Goal: Communication & Community: Answer question/provide support

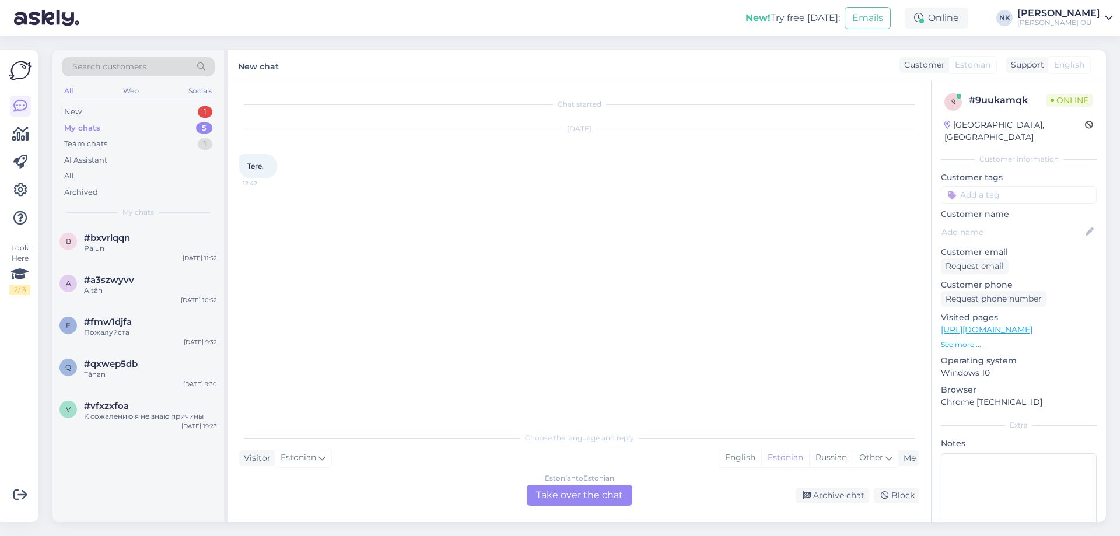
click at [614, 487] on div "Estonian to Estonian Take over the chat" at bounding box center [580, 495] width 106 height 21
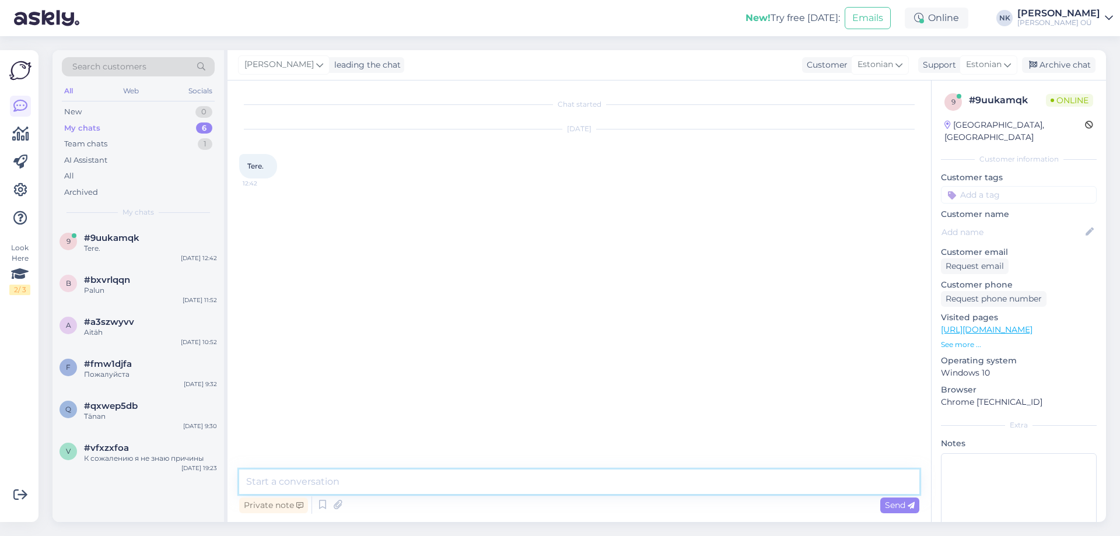
click at [557, 474] on textarea at bounding box center [579, 481] width 680 height 24
type textarea "Tere! Kuidas saan aidata?"
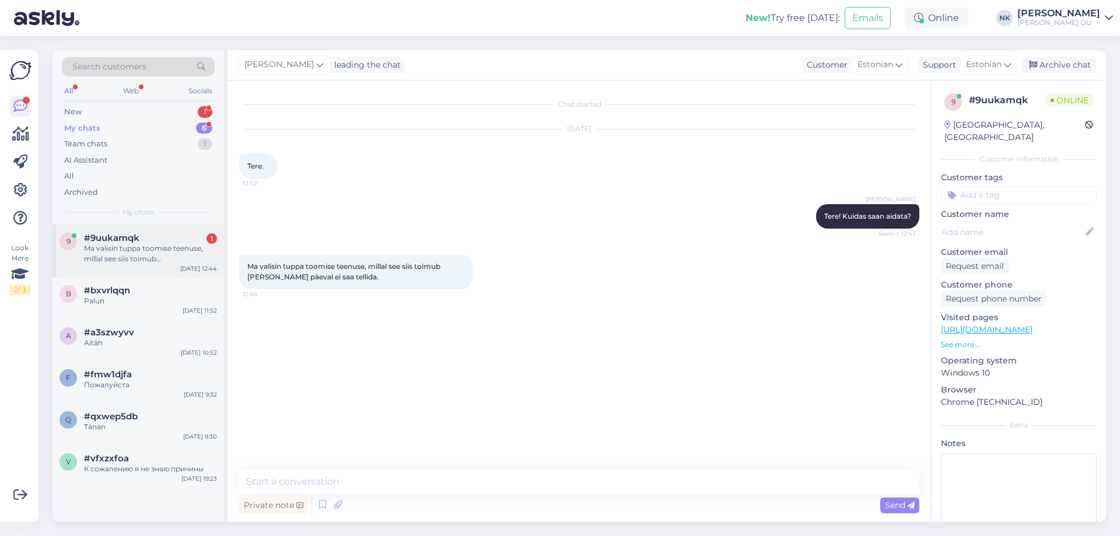
click at [194, 245] on div "Ma valisin tuppa toomise teenuse, millal see siis toimub [PERSON_NAME] päeval e…" at bounding box center [150, 253] width 133 height 21
click at [363, 485] on textarea at bounding box center [579, 481] width 680 height 24
click at [988, 324] on p "[URL][DOMAIN_NAME]" at bounding box center [1019, 330] width 156 height 12
click at [989, 324] on link "[URL][DOMAIN_NAME]" at bounding box center [987, 329] width 92 height 10
click at [389, 480] on textarea "Reeglina 1-2 tööpäeva jooksul" at bounding box center [579, 481] width 680 height 24
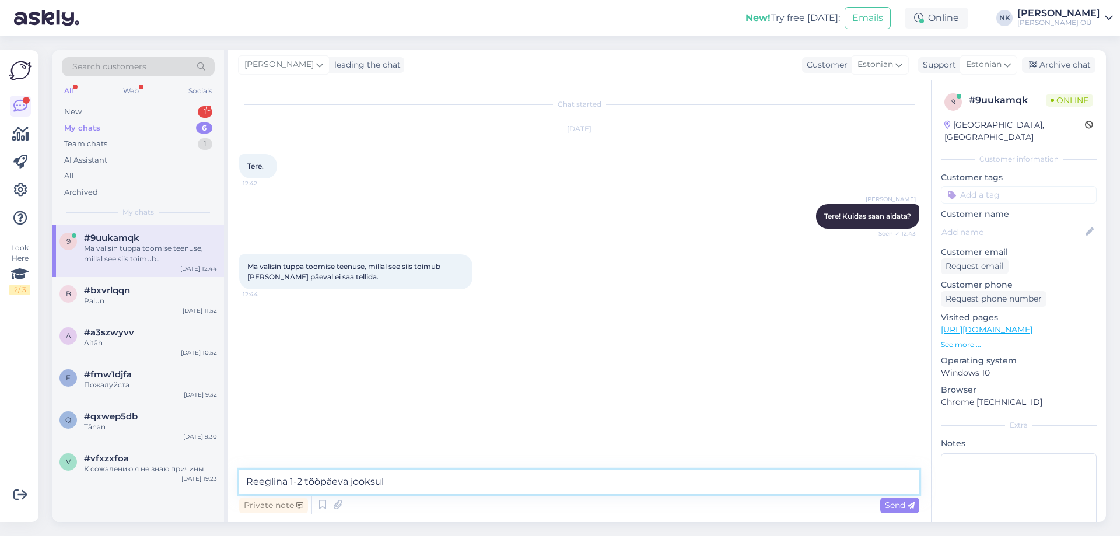
click at [413, 482] on textarea "Reeglina 1-2 tööpäeva jooksul" at bounding box center [579, 481] width 680 height 24
click at [300, 479] on textarea "Reeglina 1-2 tööpäeva jooksul" at bounding box center [579, 481] width 680 height 24
type textarea "Reeglina 1-3 tööpäeva jooksul"
click at [461, 492] on textarea "Reeglina 1-3 tööpäeva jooksul" at bounding box center [579, 481] width 680 height 24
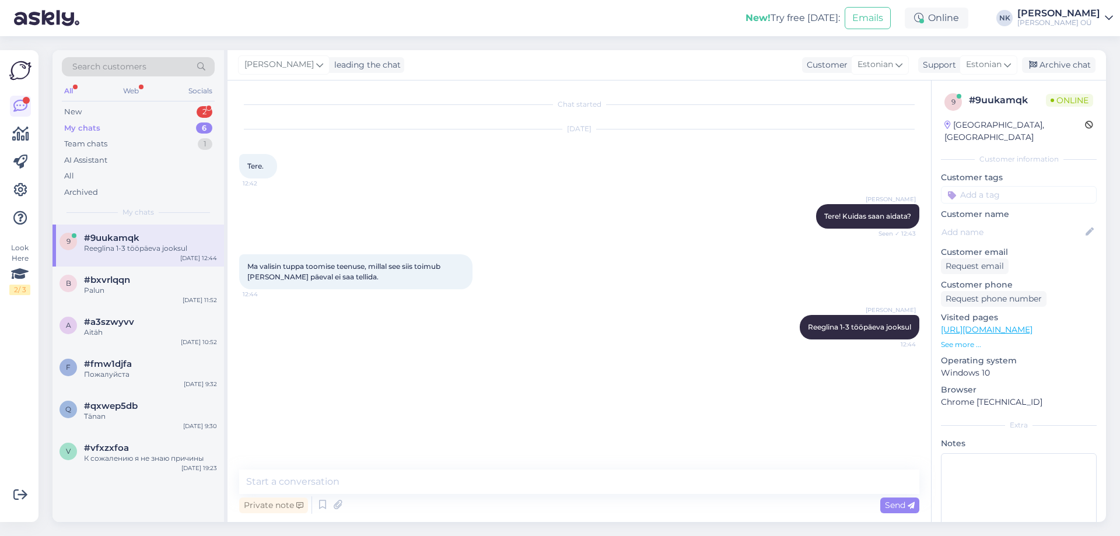
click at [146, 120] on div "My chats 6" at bounding box center [138, 128] width 153 height 16
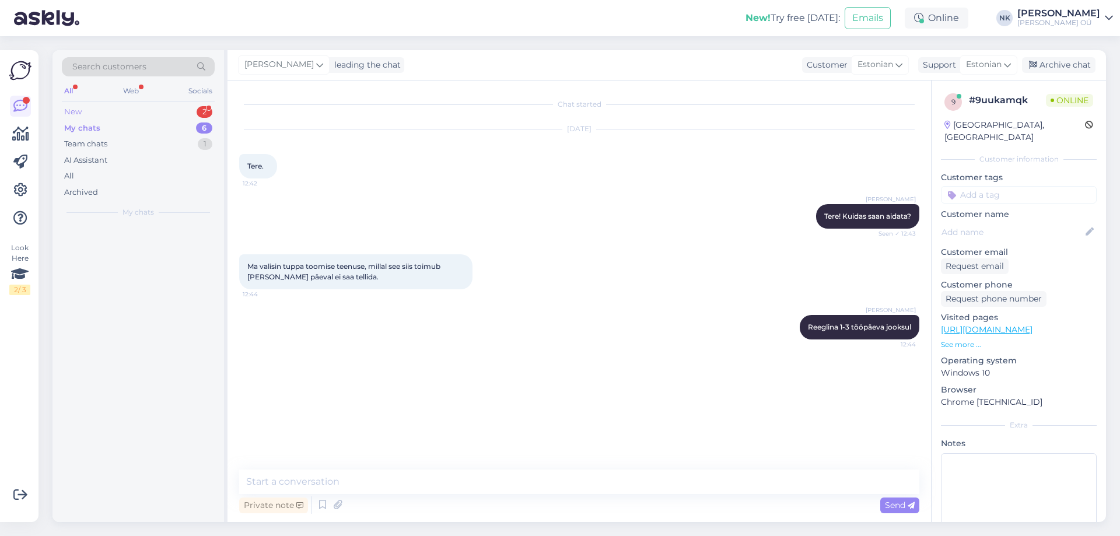
click at [146, 113] on div "New 2" at bounding box center [138, 112] width 153 height 16
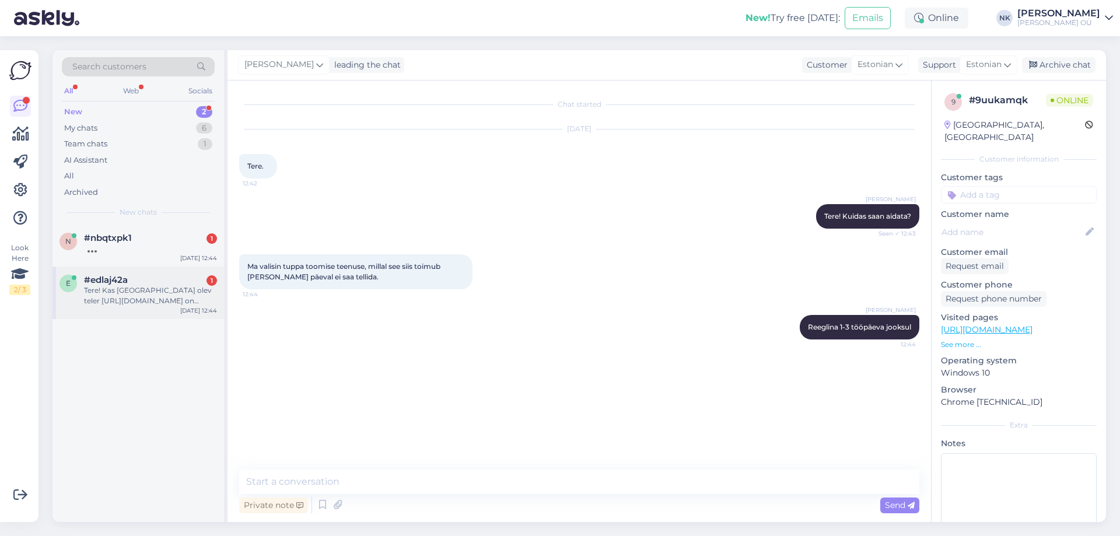
click at [160, 290] on div "Tere! Kas [GEOGRAPHIC_DATA] olev teler [URL][DOMAIN_NAME] on kasutuses olnud, e…" at bounding box center [150, 295] width 133 height 21
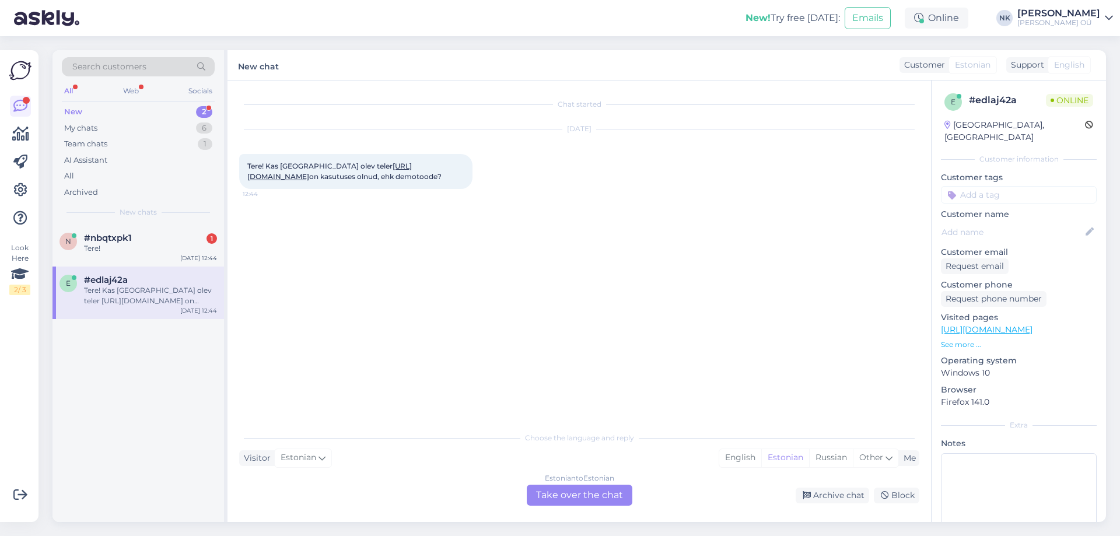
click at [388, 174] on link "[URL][DOMAIN_NAME]" at bounding box center [329, 171] width 164 height 19
click at [571, 500] on div "Estonian to Estonian Take over the chat" at bounding box center [580, 495] width 106 height 21
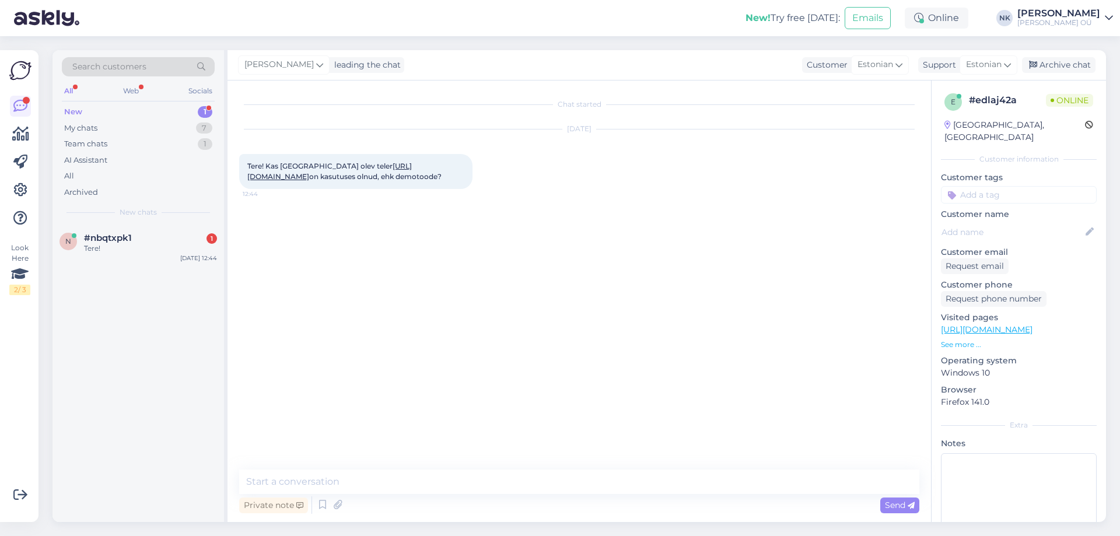
click at [535, 486] on textarea at bounding box center [579, 481] width 680 height 24
type textarea "Tere! Kaupluses on viimane, seega tõenäoliselt on väljapanekul"
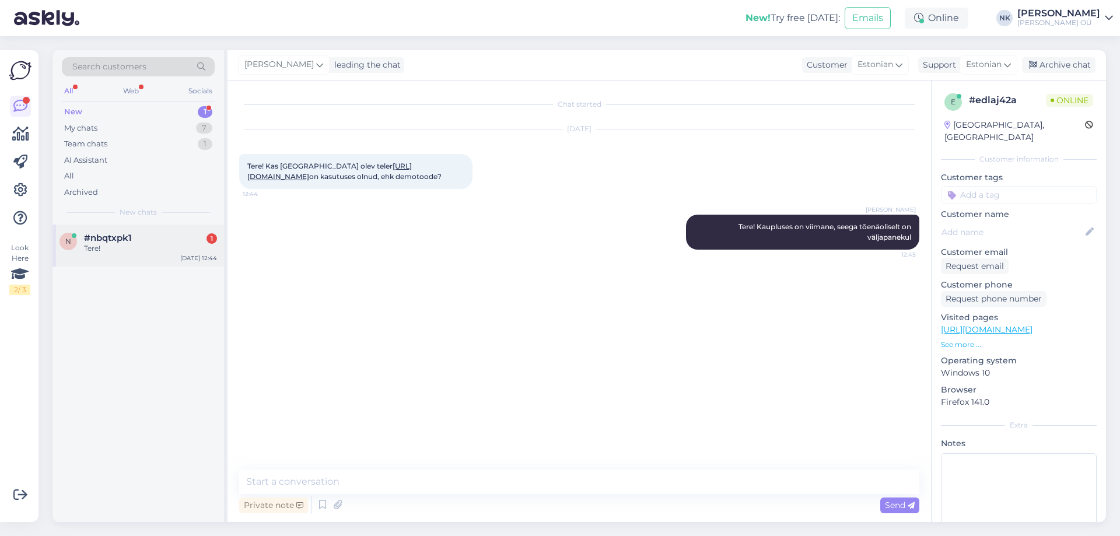
click at [178, 262] on div "n #nbqtxpk1 1 Tere! [DATE] 12:44" at bounding box center [137, 246] width 171 height 42
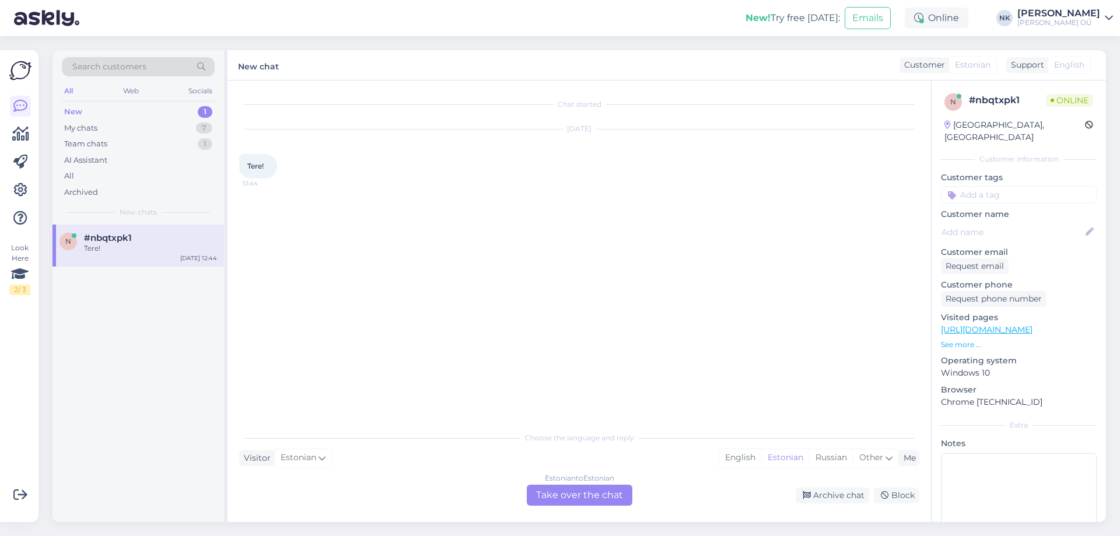
click at [533, 505] on div "Chat started [DATE] Tere! 12:44 Choose the language and reply Visitor Estonian …" at bounding box center [578, 300] width 703 height 441
click at [535, 494] on div "Estonian to Estonian Take over the chat" at bounding box center [580, 495] width 106 height 21
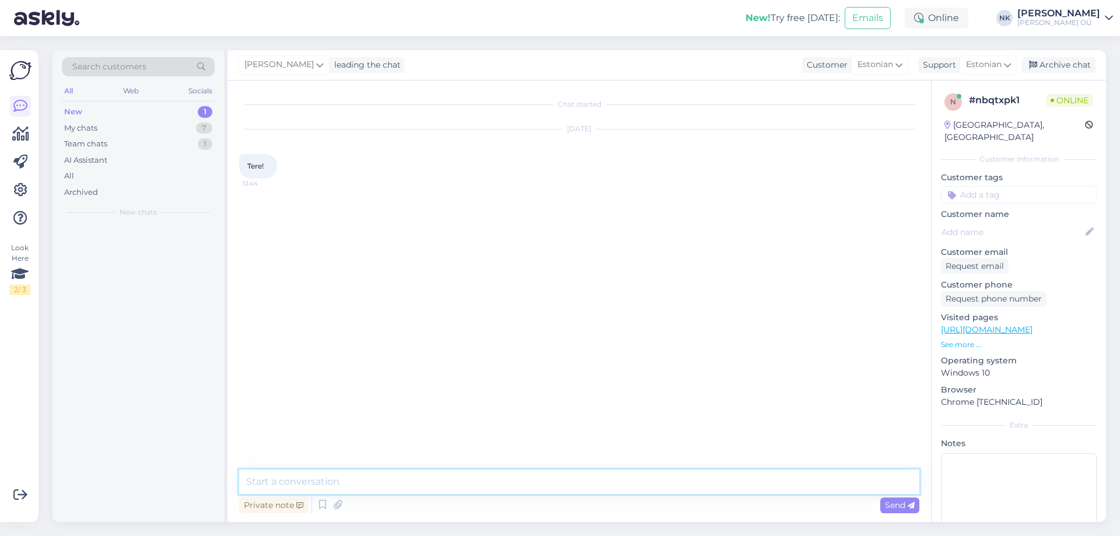
click at [508, 479] on textarea at bounding box center [579, 481] width 680 height 24
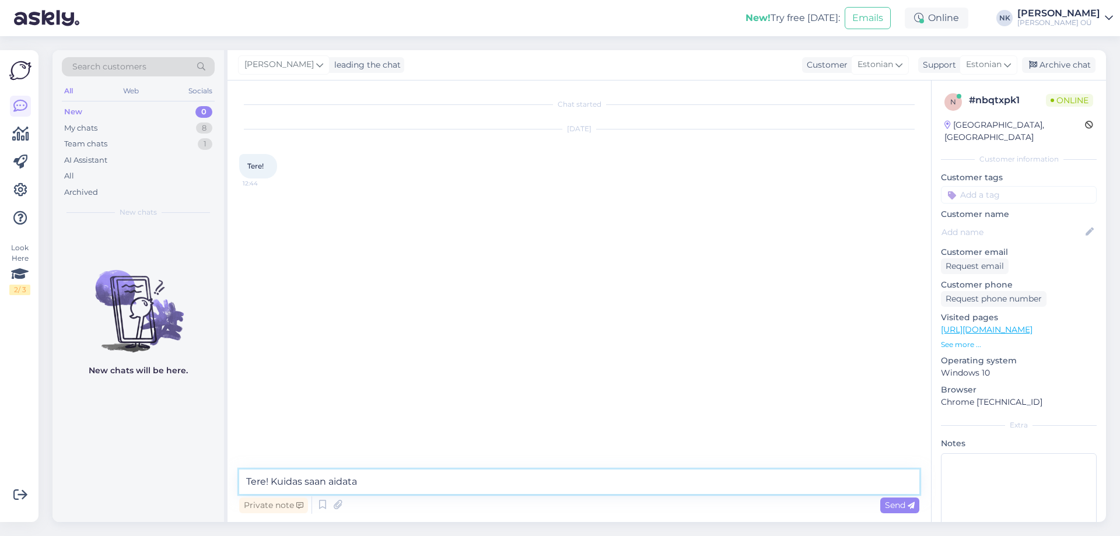
type textarea "Tere! Kuidas saan aidata?"
click at [171, 135] on div "My chats 8" at bounding box center [138, 128] width 153 height 16
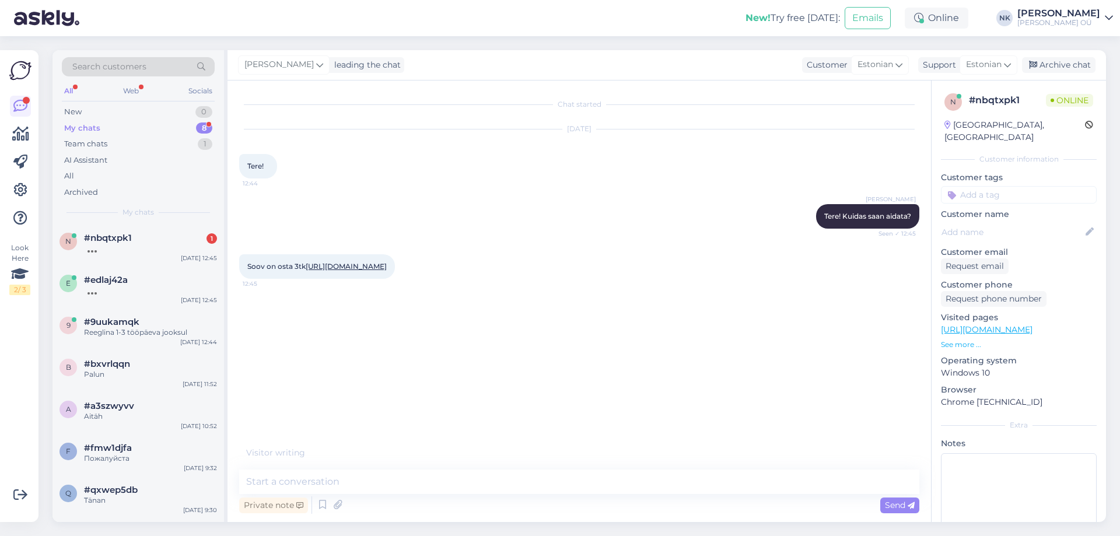
click at [359, 271] on link "[URL][DOMAIN_NAME]" at bounding box center [346, 266] width 81 height 9
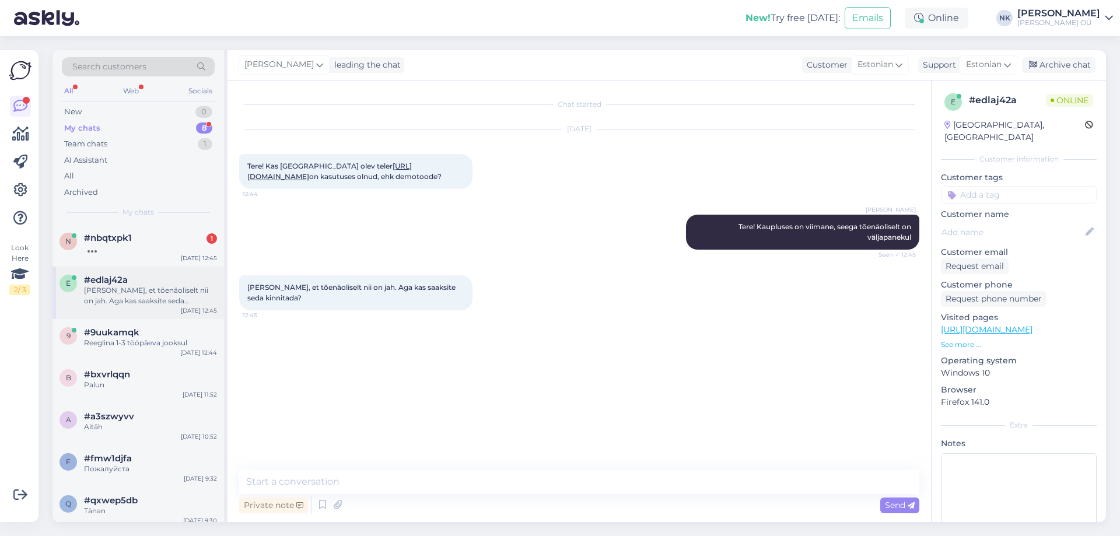
click at [159, 303] on div "[PERSON_NAME], et tõenäoliselt nii on jah. Aga kas saaksite seda kinnitada?" at bounding box center [150, 295] width 133 height 21
click at [460, 498] on div "Private note Send" at bounding box center [579, 505] width 680 height 22
click at [461, 485] on textarea at bounding box center [579, 481] width 680 height 24
click at [392, 482] on textarea at bounding box center [579, 481] width 680 height 24
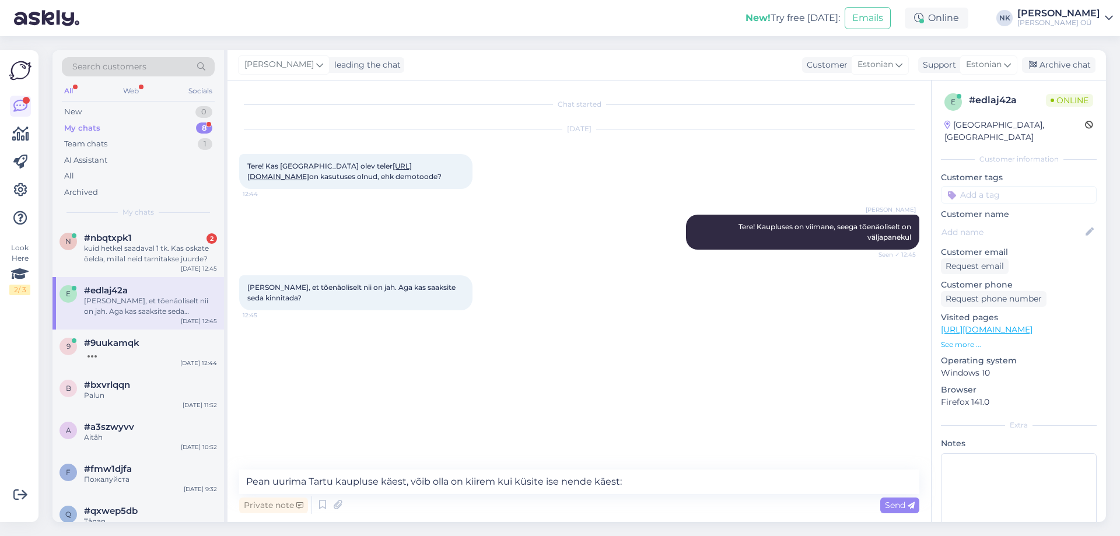
click at [1032, 324] on link "[URL][DOMAIN_NAME]" at bounding box center [987, 329] width 92 height 10
click at [645, 480] on textarea "Pean uurima Tartu kaupluse käest, võib olla on kiirem kui küsite ise nende käes…" at bounding box center [579, 481] width 680 height 24
paste textarea "[URL][DOMAIN_NAME]"
click at [413, 482] on textarea "Pean uurima Tartu kaupluse käest, võib olla on kiirem kui küsite ise nende käes…" at bounding box center [579, 481] width 680 height 24
click at [618, 483] on textarea "Pean uurima Tartu kaupluse käest, võib olla on kiirem kui küsite ise nende käes…" at bounding box center [579, 481] width 680 height 24
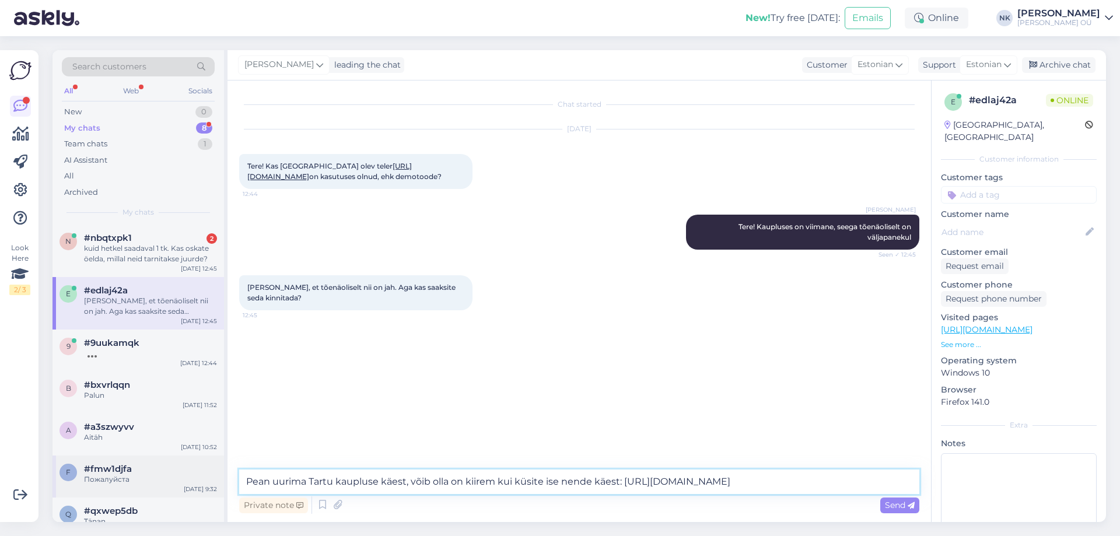
drag, startPoint x: 619, startPoint y: 482, endPoint x: 215, endPoint y: 469, distance: 404.9
click at [215, 471] on div "Search customers All Web Socials New 0 My chats 8 Team chats 1 AI Assistant All…" at bounding box center [578, 286] width 1053 height 472
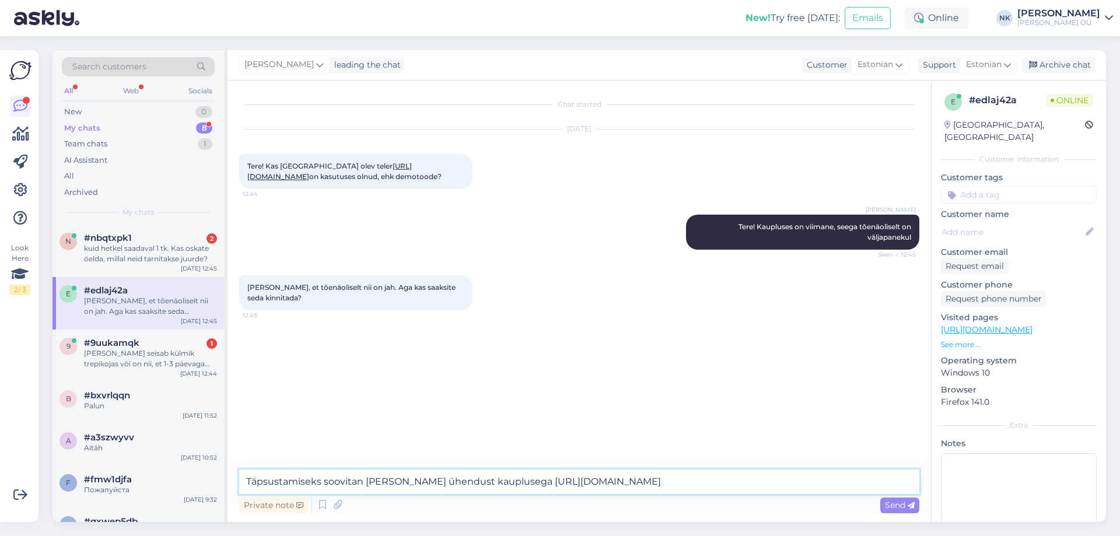
type textarea "Täpsustamiseks soovitan [PERSON_NAME] ühendust kauplusega: [URL][DOMAIN_NAME]"
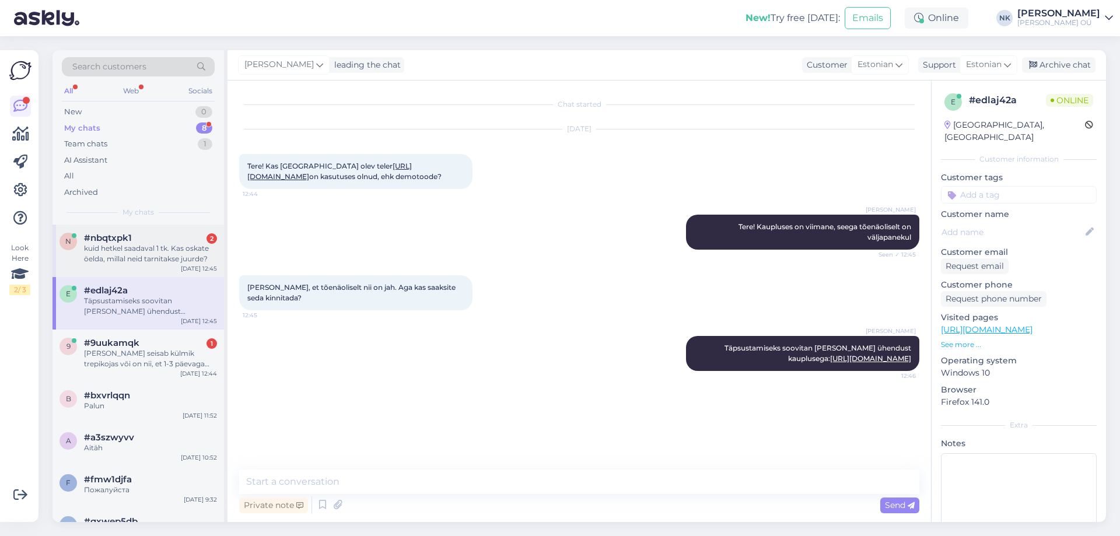
click at [165, 258] on div "kuid hetkel saadaval 1 tk. Kas oskate öelda, millal neid tarnitakse juurde?" at bounding box center [150, 253] width 133 height 21
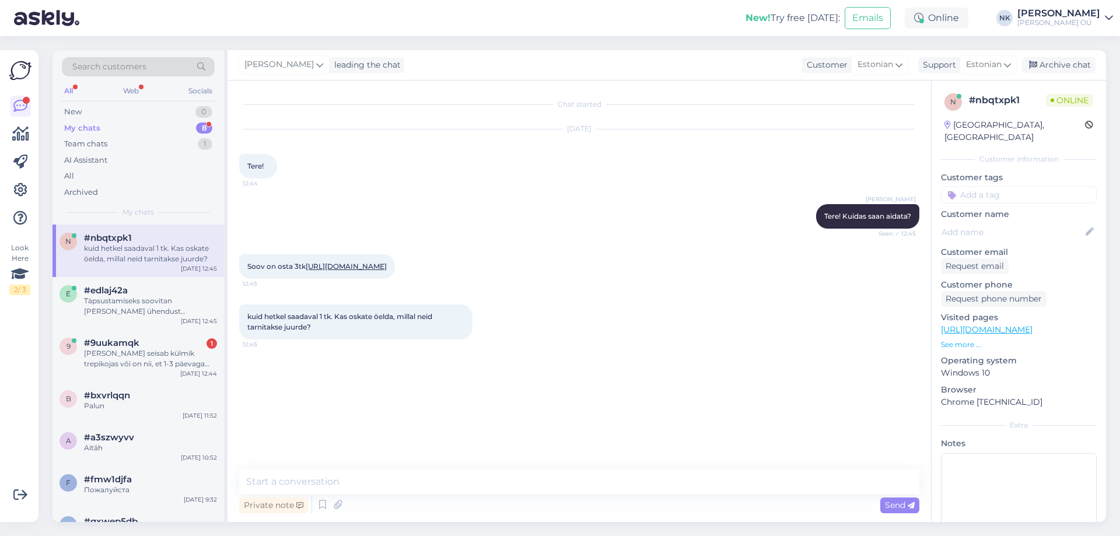
click at [387, 269] on link "[URL][DOMAIN_NAME]" at bounding box center [346, 266] width 81 height 9
click at [405, 482] on textarea at bounding box center [579, 481] width 680 height 24
click at [184, 367] on div "[PERSON_NAME] seisab külmik trepikojas või on nii, et 1-3 päevaga toovad ära ja…" at bounding box center [150, 358] width 133 height 21
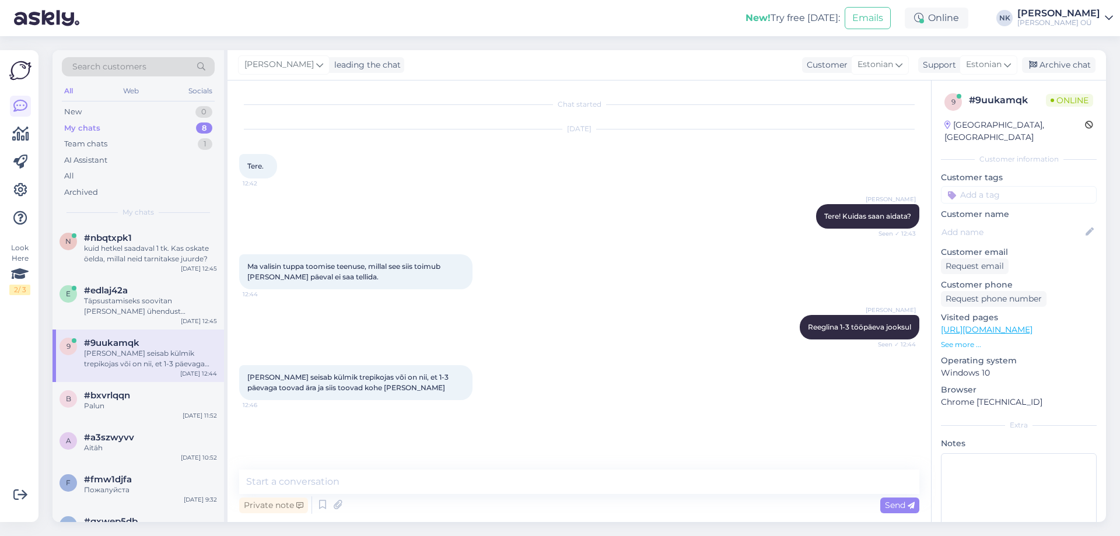
click at [401, 503] on div "Private note Send" at bounding box center [579, 505] width 680 height 22
click at [404, 494] on div "Private note Send" at bounding box center [579, 505] width 680 height 22
click at [405, 490] on textarea at bounding box center [579, 481] width 680 height 24
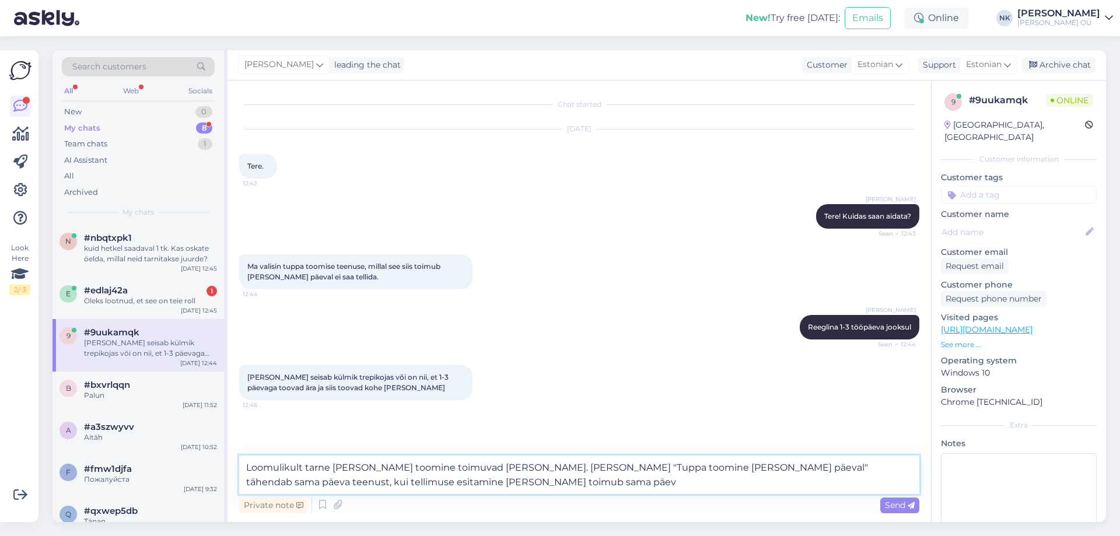
click at [509, 462] on textarea "Loomulikult tarne [PERSON_NAME] toomine toimuvad [PERSON_NAME]. [PERSON_NAME] "…" at bounding box center [579, 474] width 680 height 38
type textarea "Loomulikult tarne [PERSON_NAME] toomine toimuvad [PERSON_NAME] 1-3 tööpäeva joo…"
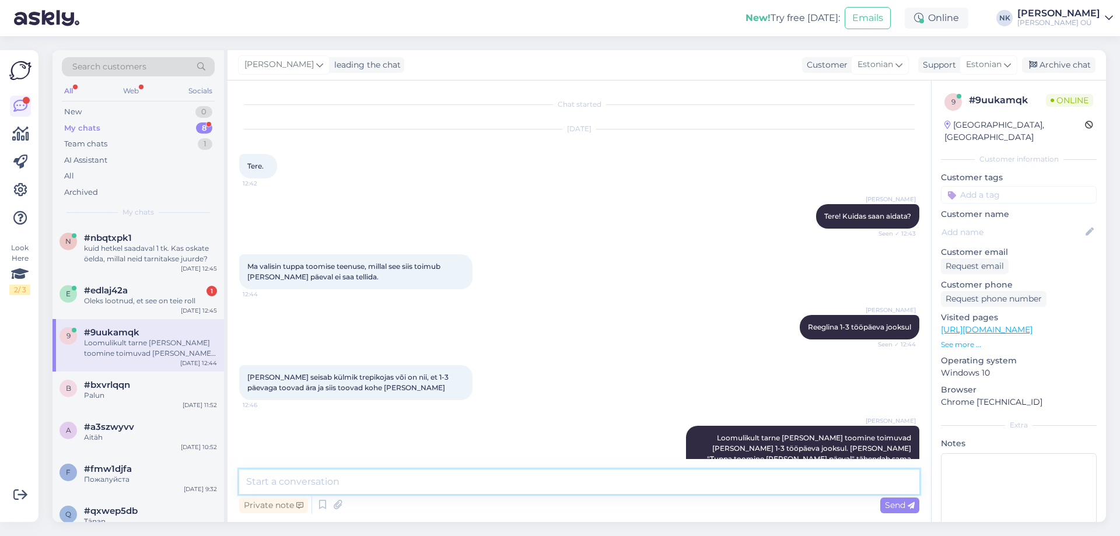
scroll to position [36, 0]
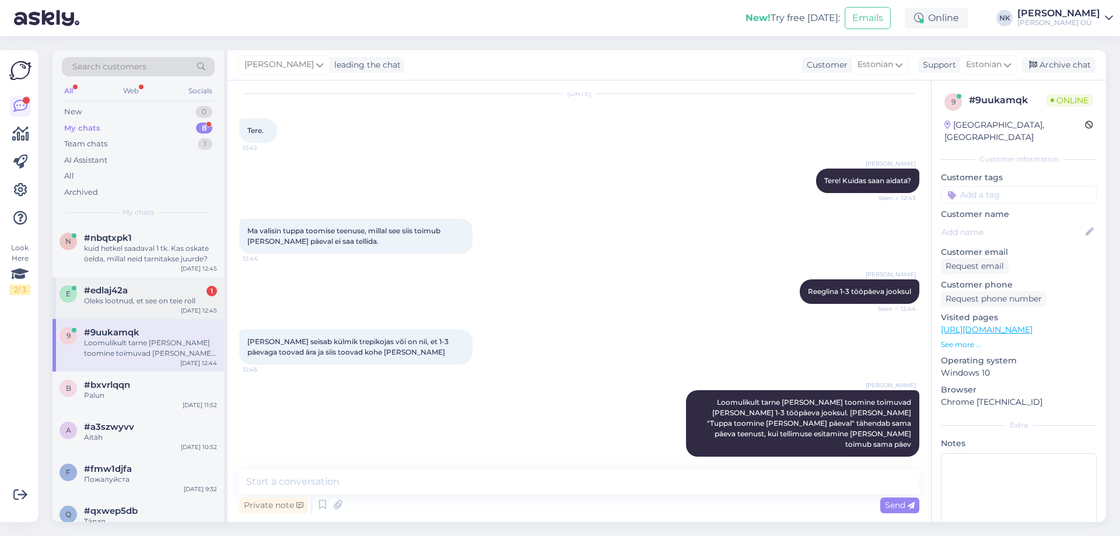
click at [143, 290] on div "#edlaj42a 1" at bounding box center [150, 290] width 133 height 10
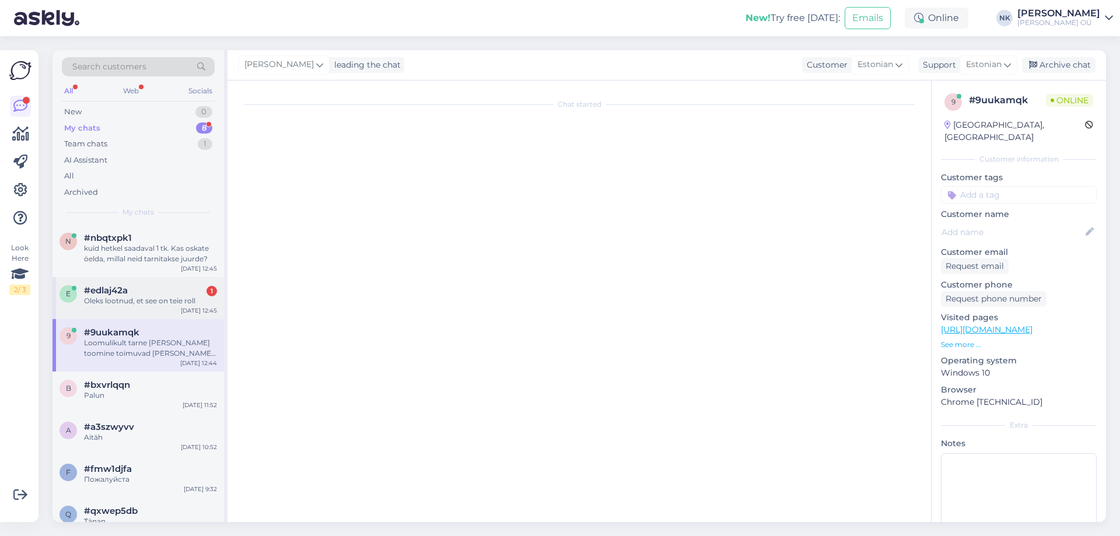
scroll to position [0, 0]
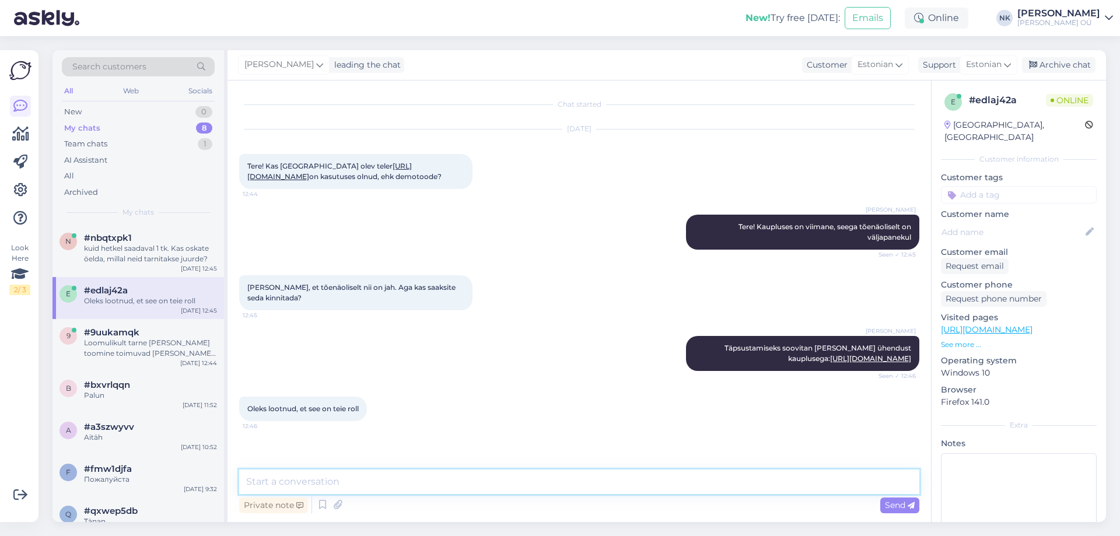
click at [354, 480] on textarea at bounding box center [579, 481] width 680 height 24
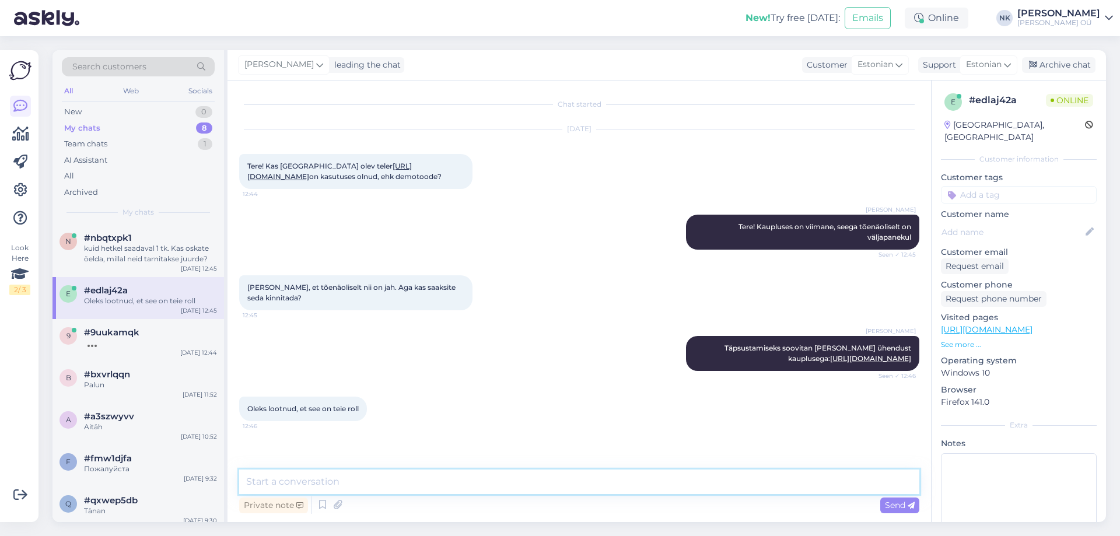
click at [342, 475] on textarea at bounding box center [579, 481] width 680 height 24
type textarea "s"
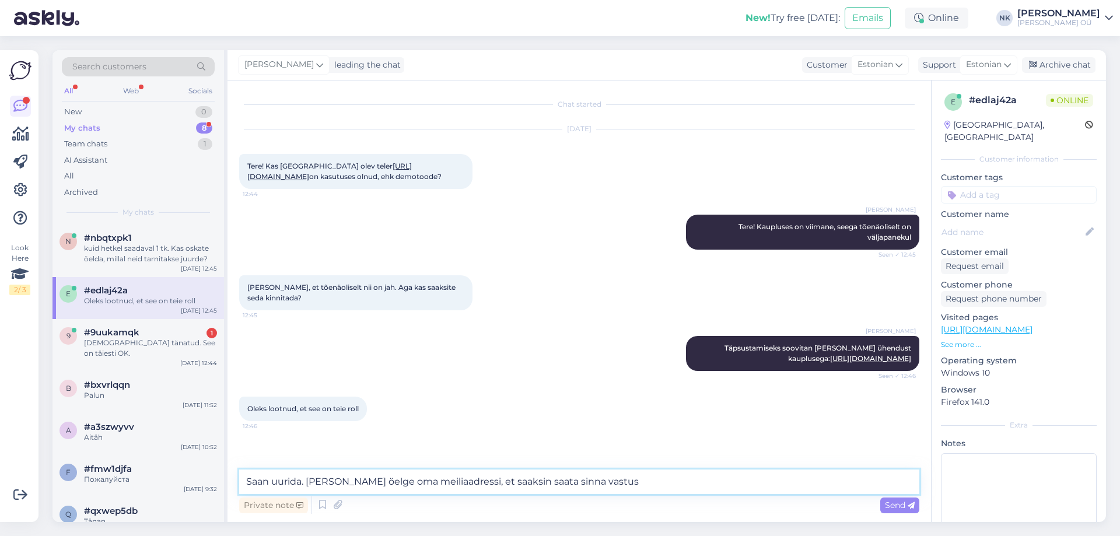
type textarea "Saan uurida. [PERSON_NAME] öelge oma meiliaadressi, et saaksin saata sinna vast…"
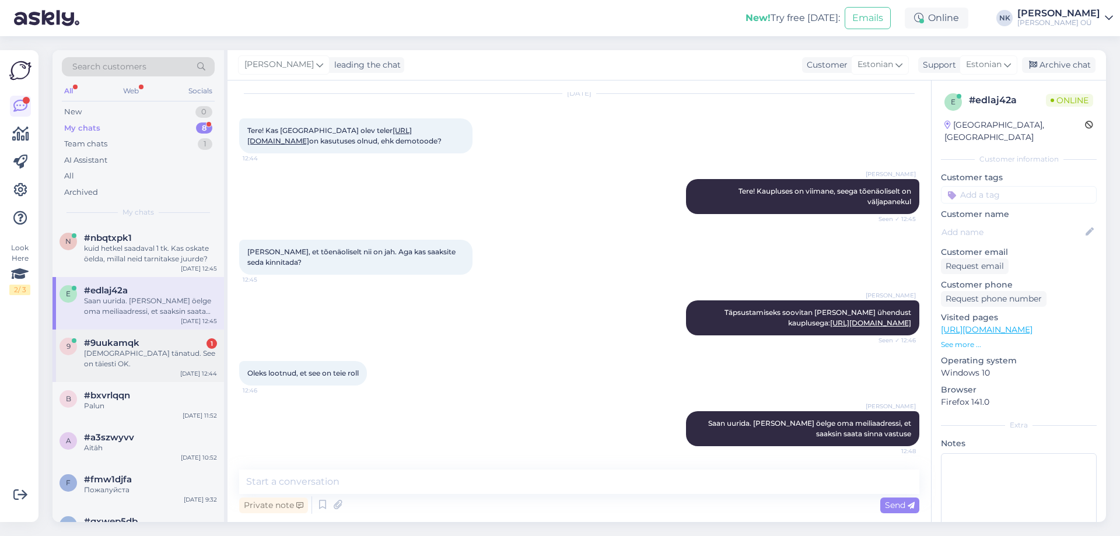
click at [194, 341] on div "#9uukamqk 1" at bounding box center [150, 343] width 133 height 10
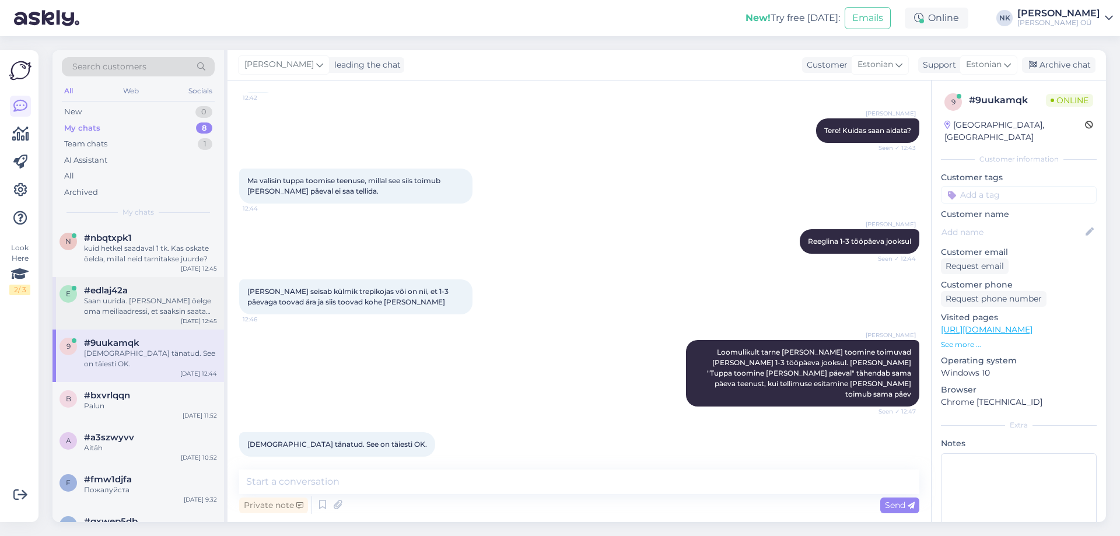
click at [174, 314] on div "Saan uurida. [PERSON_NAME] öelge oma meiliaadressi, et saaksin saata sinna vast…" at bounding box center [150, 306] width 133 height 21
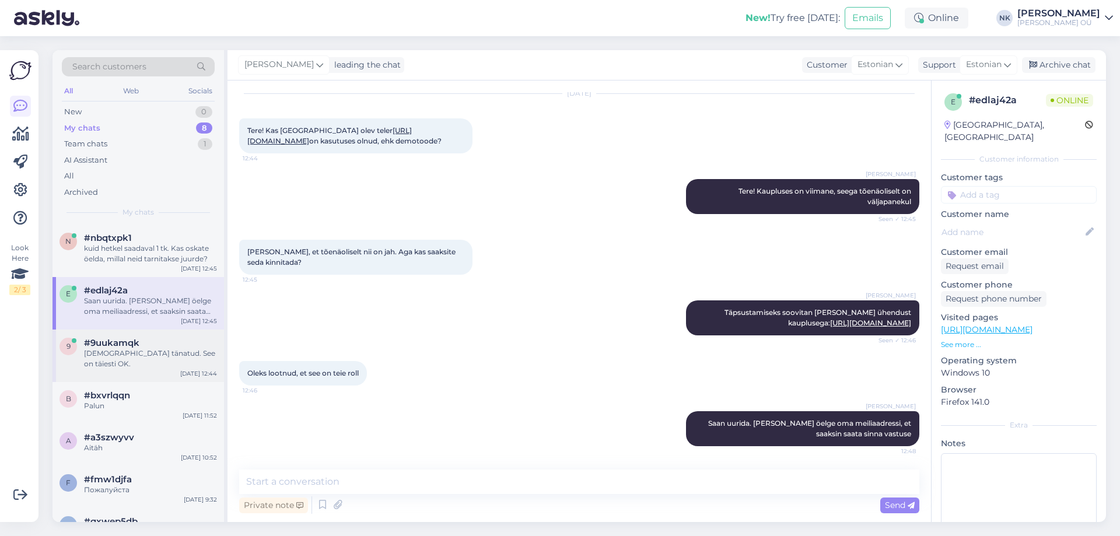
click at [148, 352] on div "[DEMOGRAPHIC_DATA] tänatud. See on täiesti OK." at bounding box center [150, 358] width 133 height 21
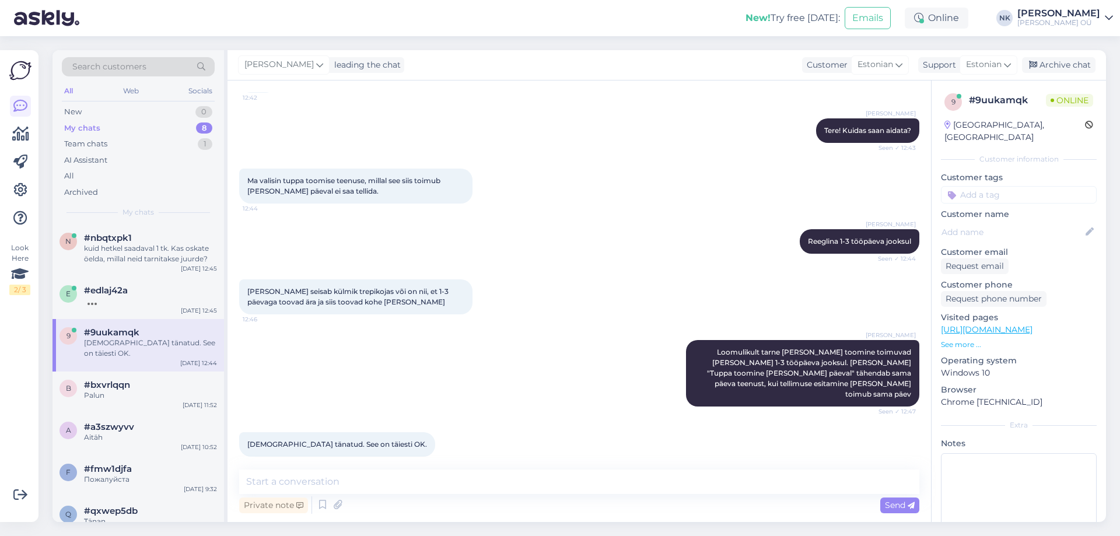
click at [153, 320] on div "9 #9uukamqk [DEMOGRAPHIC_DATA] tänatud. See on täiesti OK. [DATE] 12:44" at bounding box center [137, 345] width 171 height 52
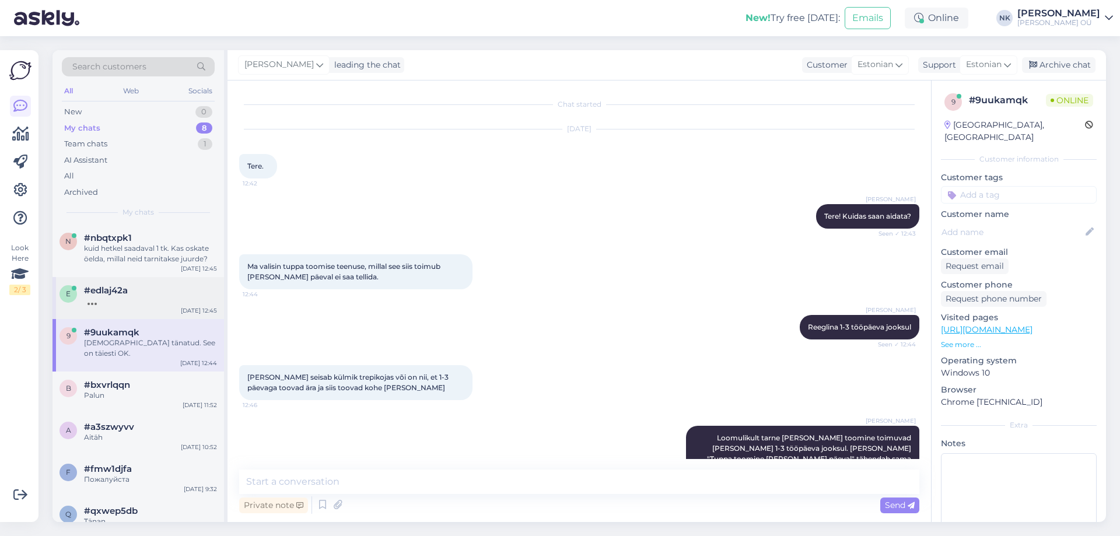
click at [153, 314] on div "e #edlaj42a [DATE] 12:45" at bounding box center [137, 298] width 171 height 42
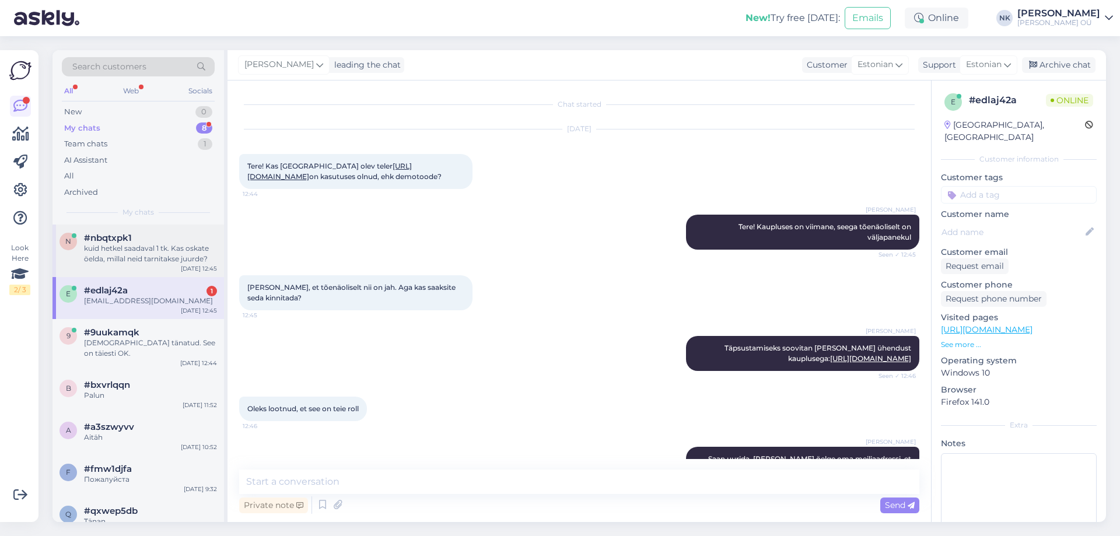
click at [187, 271] on div "[DATE] 12:45" at bounding box center [199, 268] width 36 height 9
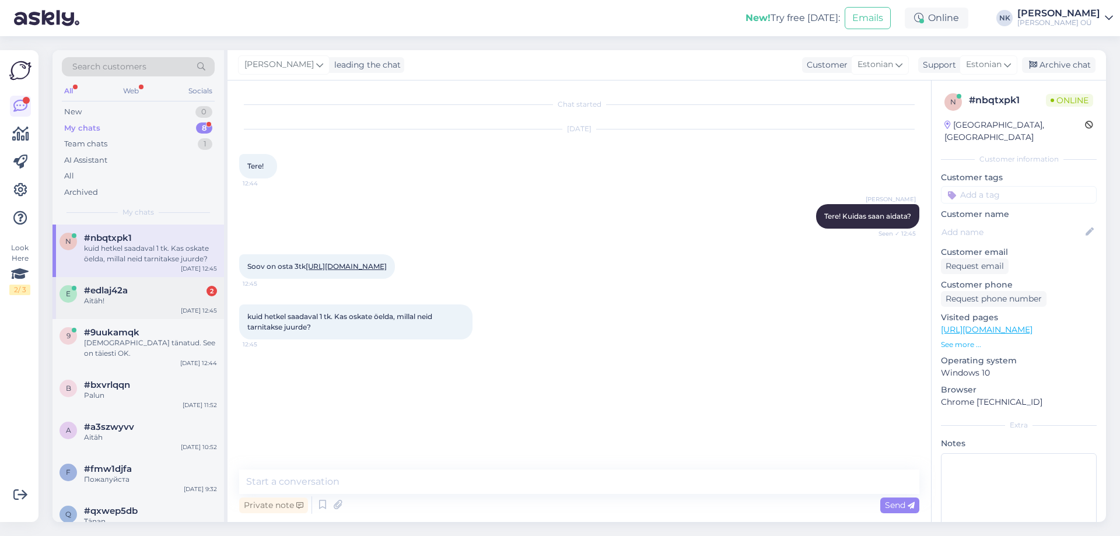
click at [193, 294] on div "#edlaj42a 2" at bounding box center [150, 290] width 133 height 10
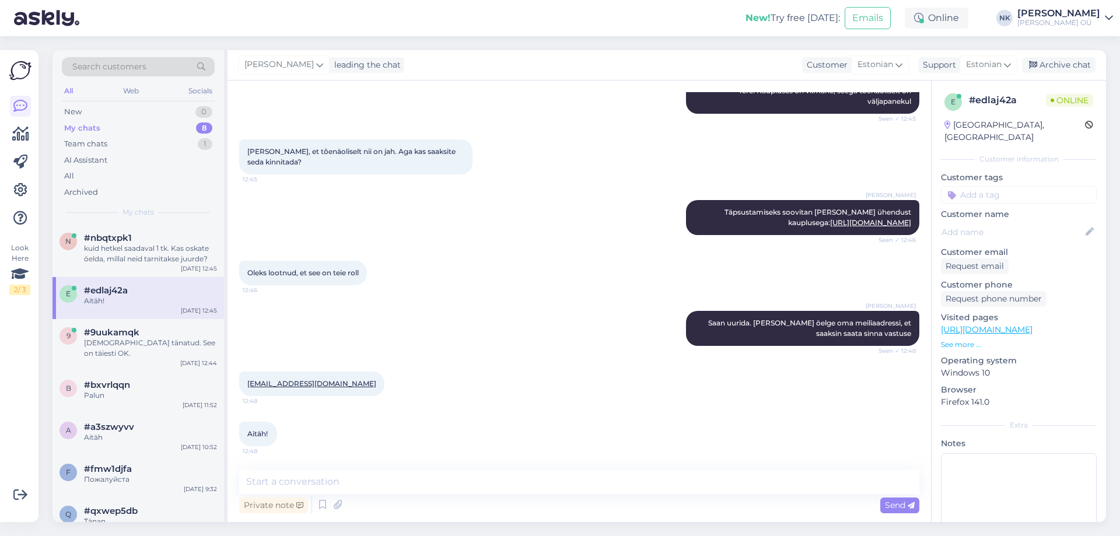
scroll to position [157, 0]
click at [150, 264] on div "n #nbqtxpk1 kuid hetkel saadaval 1 tk. Kas oskate öelda, millal neid tarnitakse…" at bounding box center [137, 251] width 171 height 52
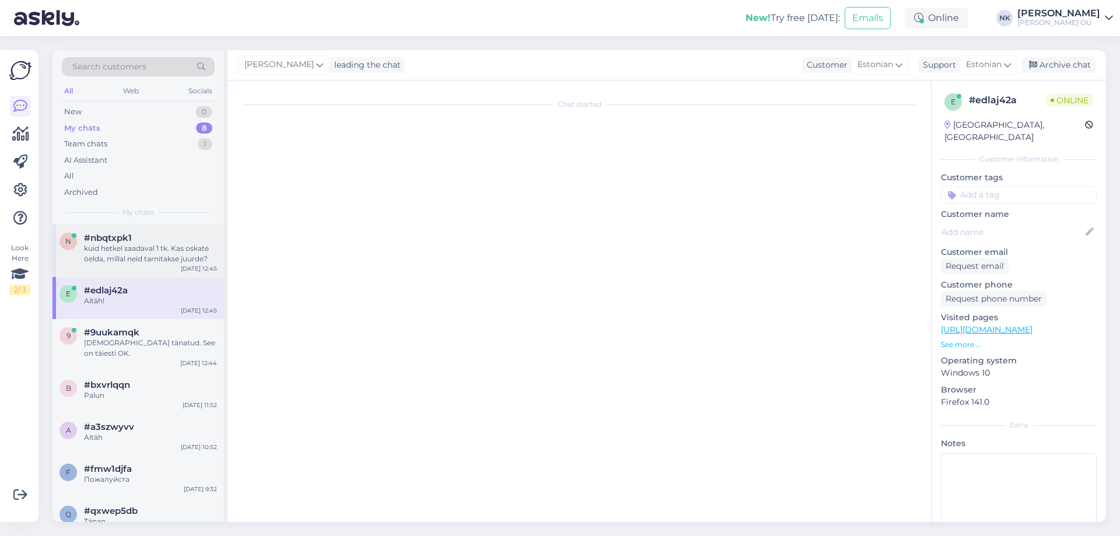
scroll to position [0, 0]
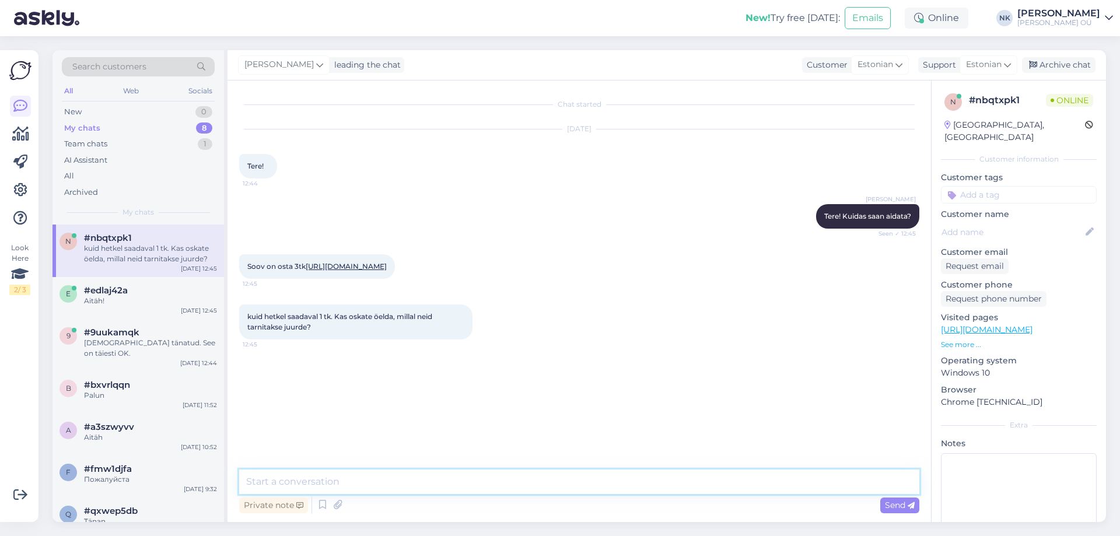
click at [388, 480] on textarea at bounding box center [579, 481] width 680 height 24
click at [434, 475] on textarea at bounding box center [579, 481] width 680 height 24
type textarea "Tõenäoliselt tegemist on vanema mudeliga, mida [PERSON_NAME] juurde"
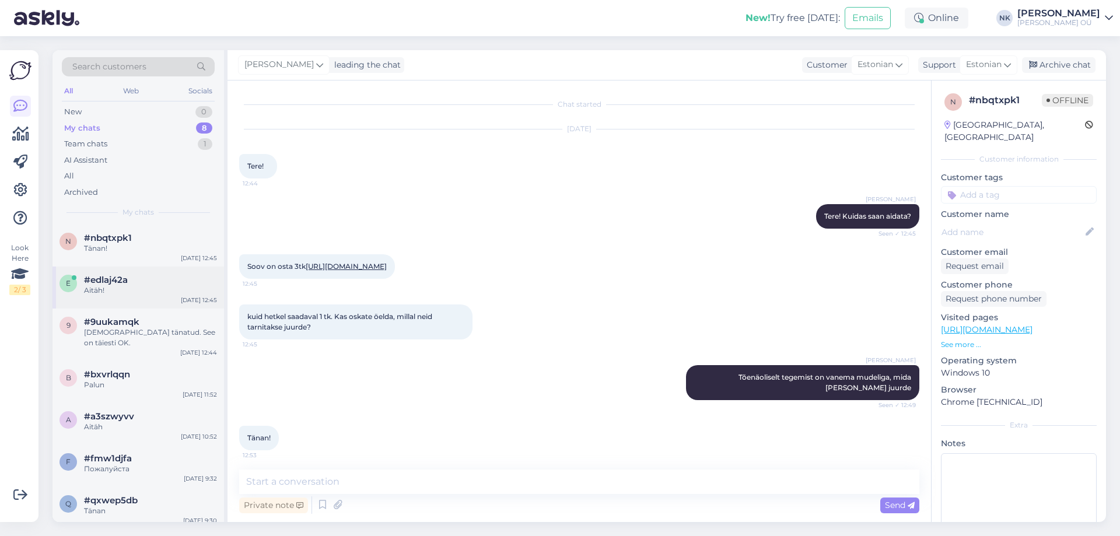
click at [170, 302] on div "e #edlaj42a Aitäh! [DATE] 12:45" at bounding box center [137, 287] width 171 height 42
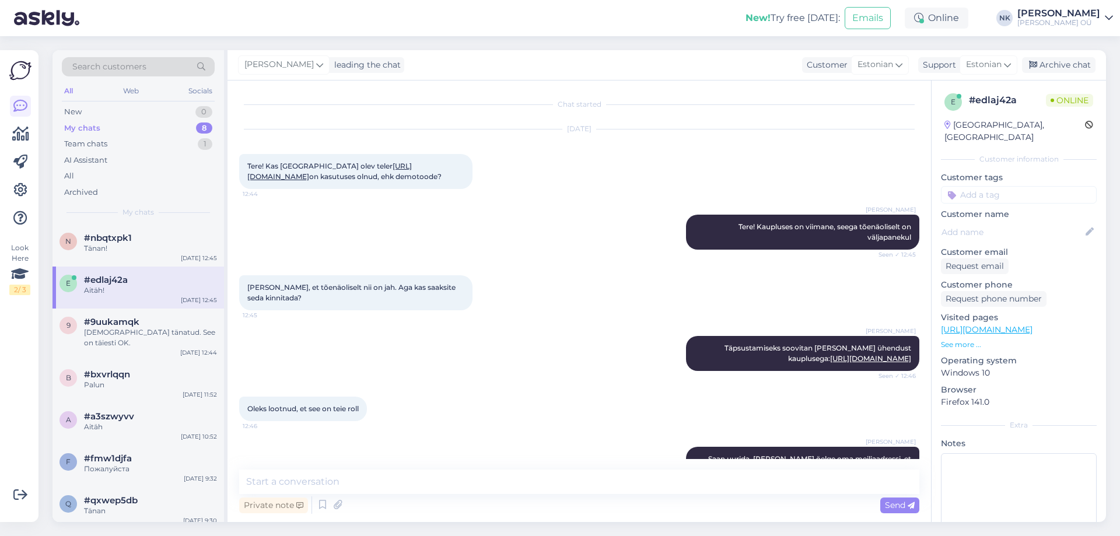
click at [371, 173] on link "[URL][DOMAIN_NAME]" at bounding box center [329, 171] width 164 height 19
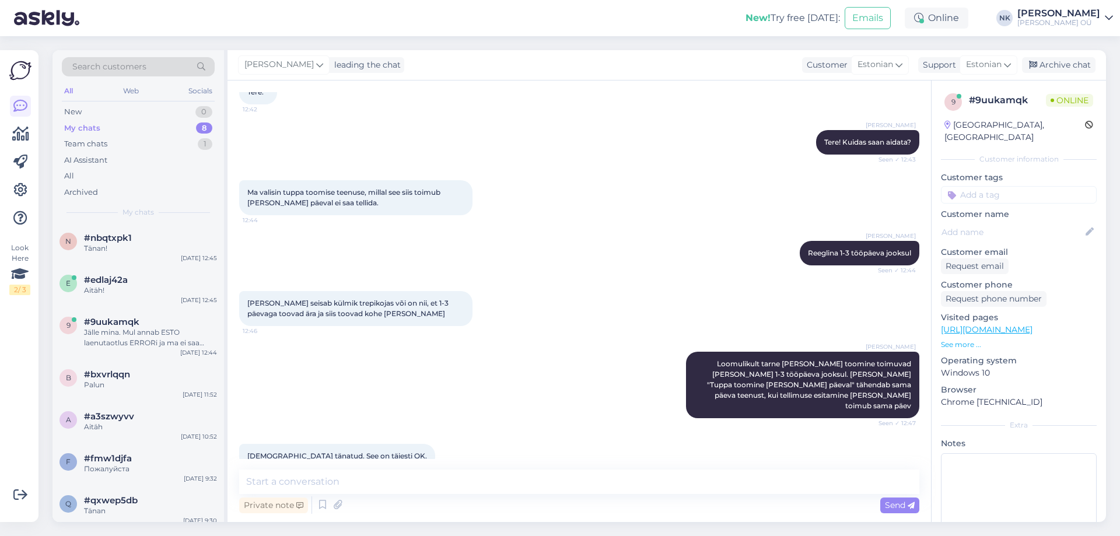
scroll to position [146, 0]
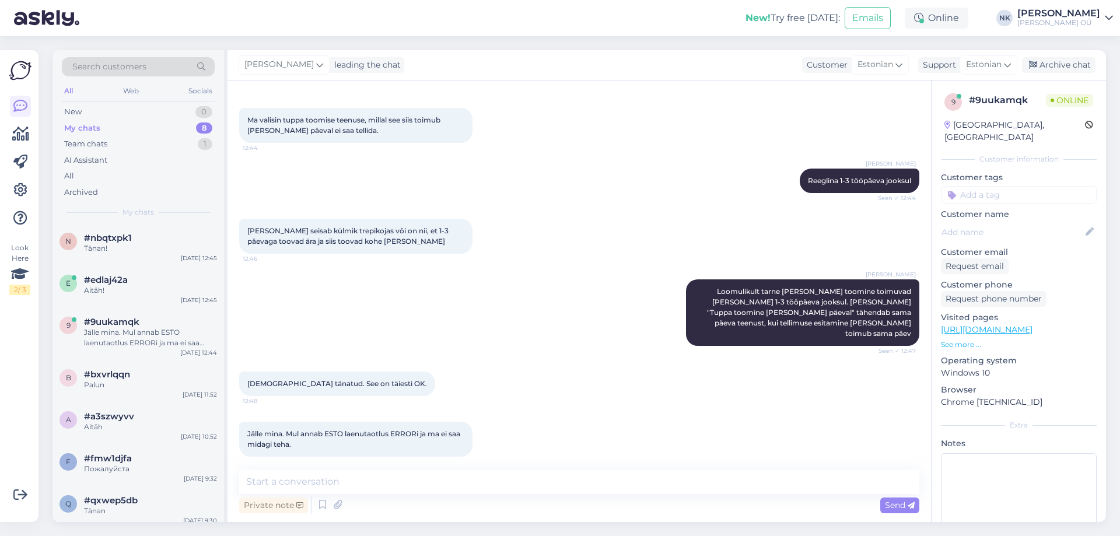
click at [1024, 324] on link "[URL][DOMAIN_NAME]" at bounding box center [987, 329] width 92 height 10
click at [378, 475] on textarea at bounding box center [579, 481] width 680 height 24
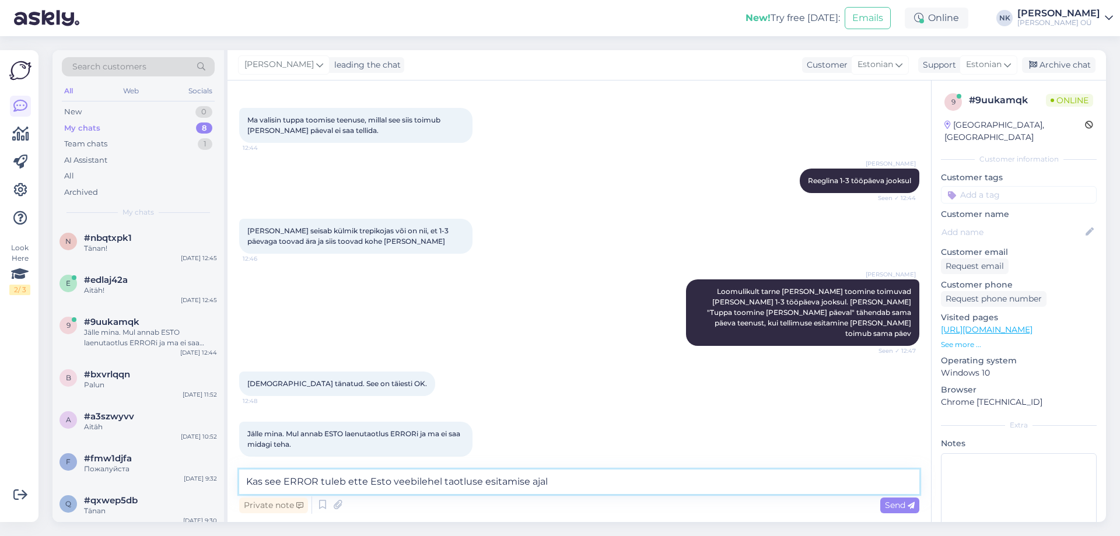
type textarea "Kas see ERROR tuleb ette Esto veebilehel taotluse esitamise ajal?"
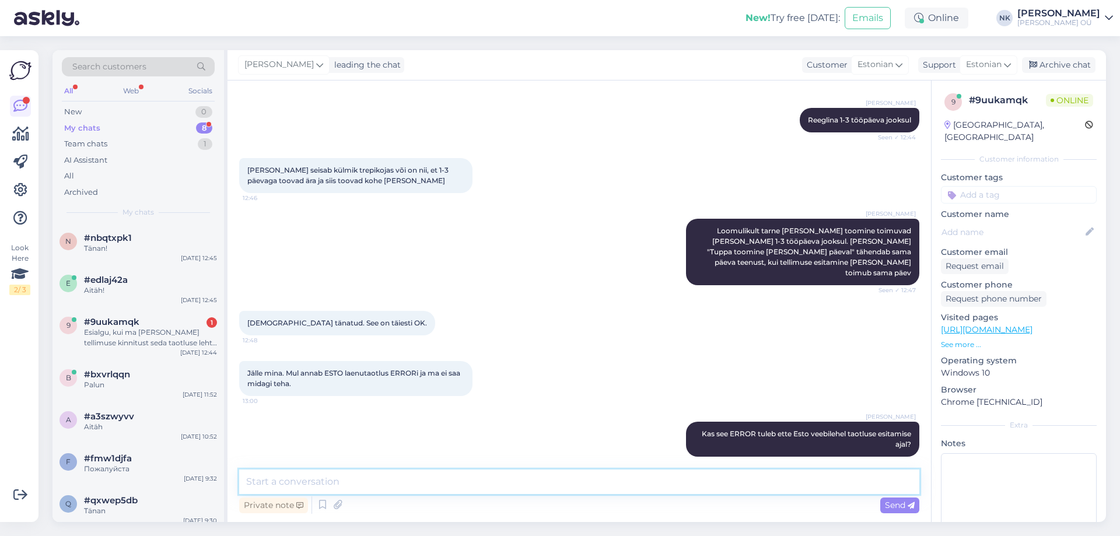
scroll to position [278, 0]
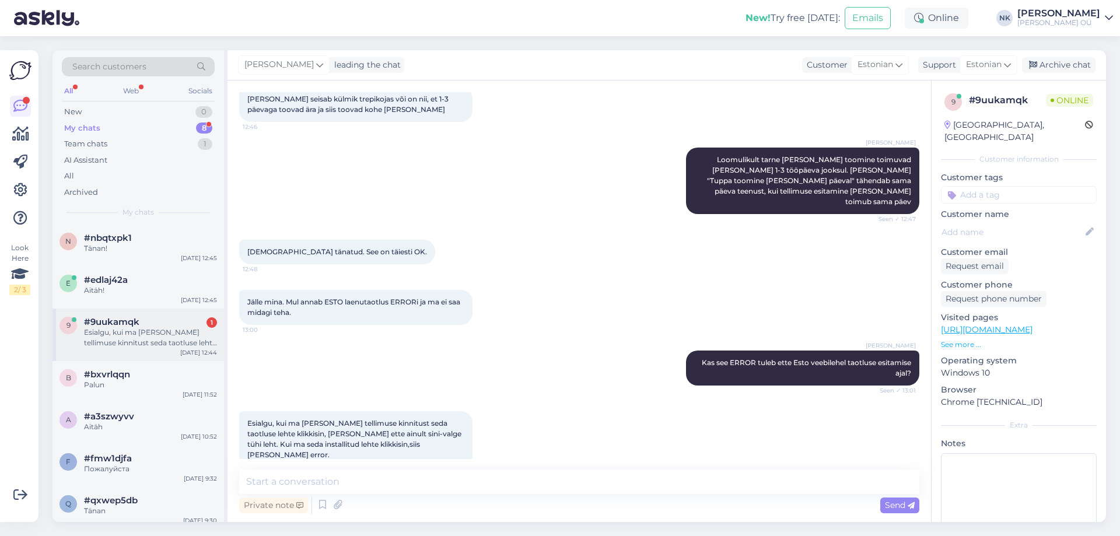
click at [142, 350] on div "9 #9uukamqk 1 Esialgu, kui ma [PERSON_NAME] tellimuse kinnitust seda taotluse l…" at bounding box center [137, 334] width 171 height 52
click at [441, 489] on textarea at bounding box center [579, 481] width 680 height 24
type textarea "У"
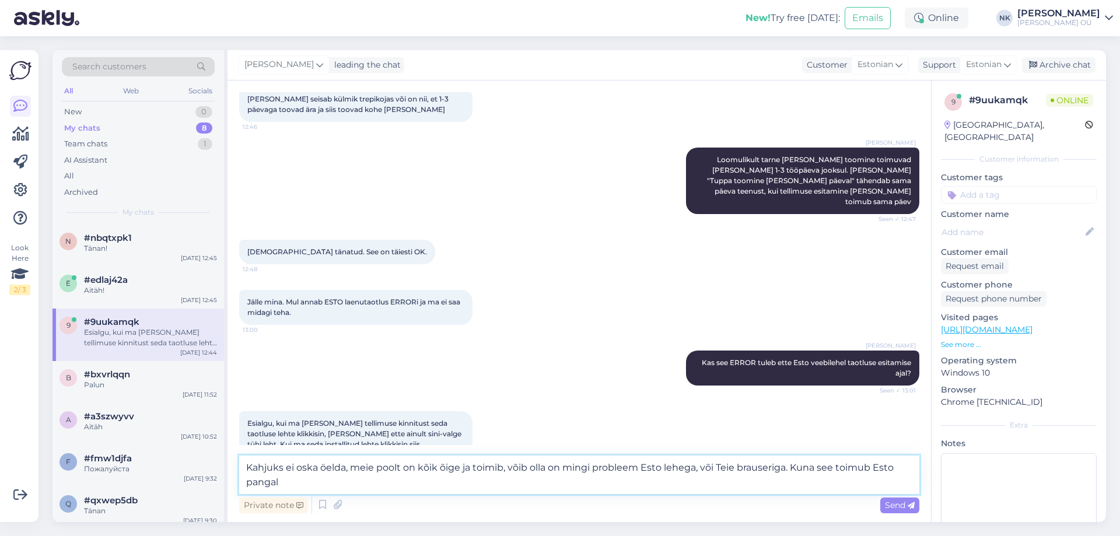
click at [406, 479] on textarea "Kahjuks ei oska öelda, meie poolt on kõik õige ja toimib, võib olla on mingi pr…" at bounding box center [579, 474] width 680 height 38
drag, startPoint x: 430, startPoint y: 482, endPoint x: 696, endPoint y: 469, distance: 266.2
click at [696, 469] on textarea "Kahjuks ei oska öelda, meie poolt on kõik õige ja toimib, võib olla on mingi pr…" at bounding box center [579, 474] width 680 height 38
type textarea "Kahjuks ei oska öelda, meie poolt on kõik õige ja toimib, võib olla on mingi pr…"
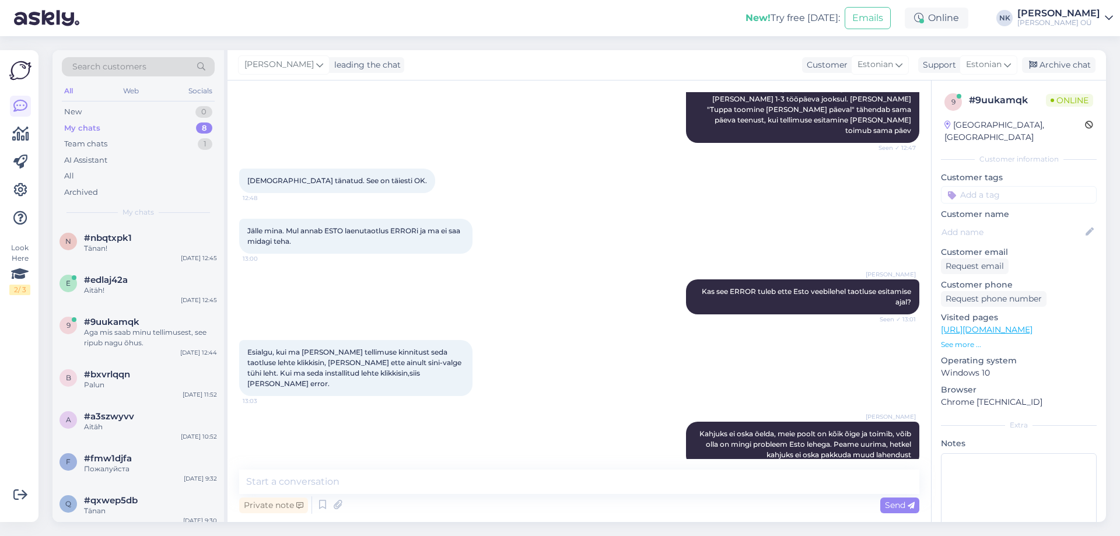
scroll to position [0, 0]
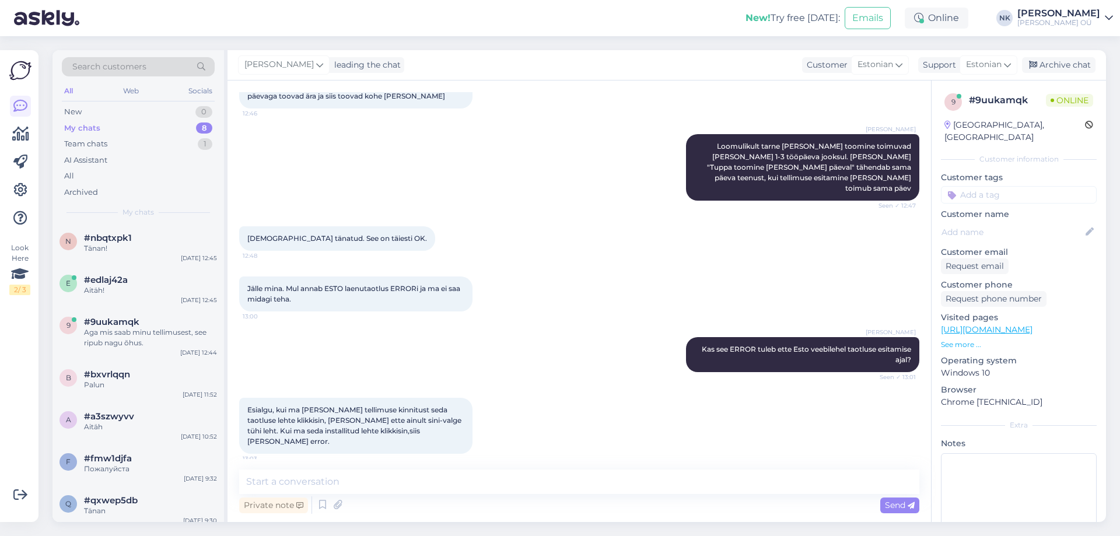
click at [378, 498] on div "Private note Send" at bounding box center [579, 505] width 680 height 22
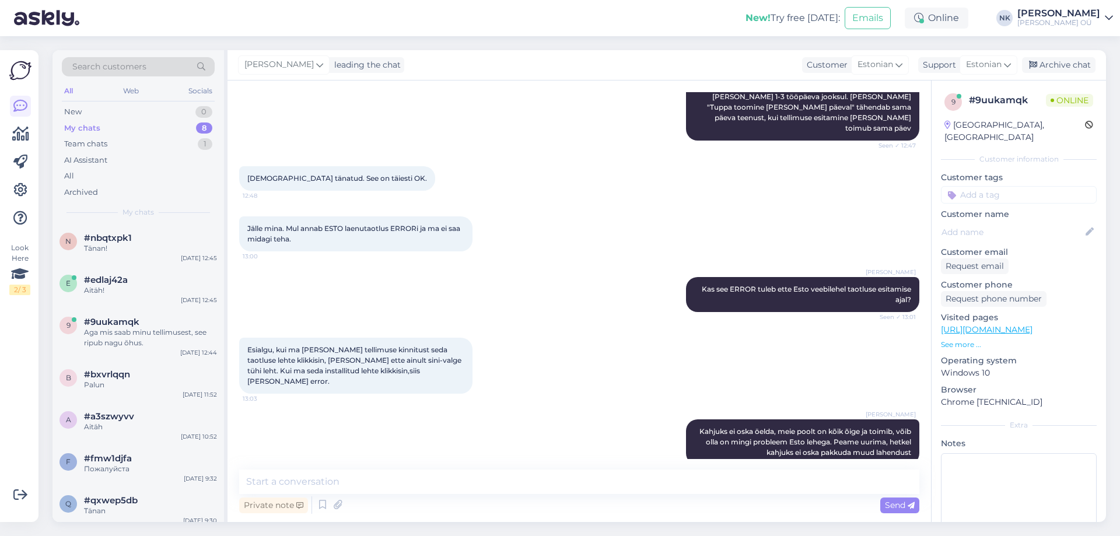
scroll to position [399, 0]
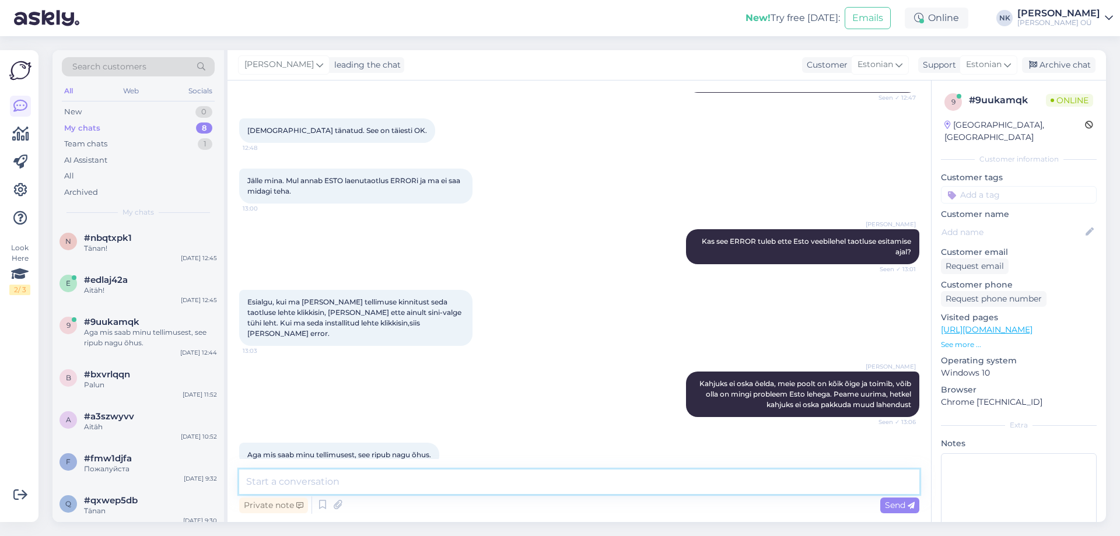
click at [365, 480] on textarea at bounding box center [579, 481] width 680 height 24
type textarea "З"
type textarea "Praegune tellimus sai automaatselt tühistatud, kuna ei saanud laekumist Esto po…"
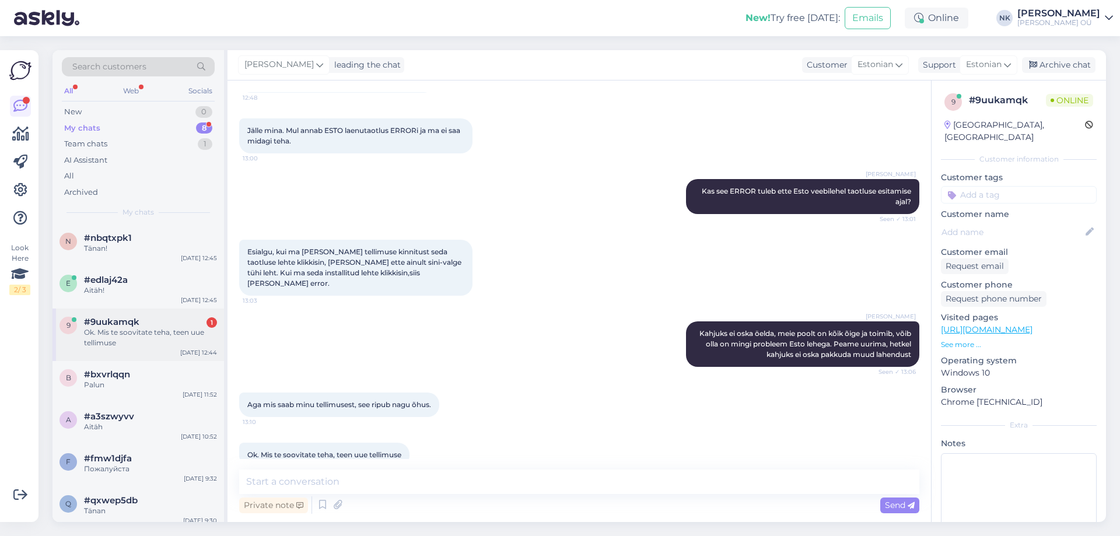
click at [125, 335] on div "Ok. Mis te soovitate teha, teen uue tellimuse" at bounding box center [150, 337] width 133 height 21
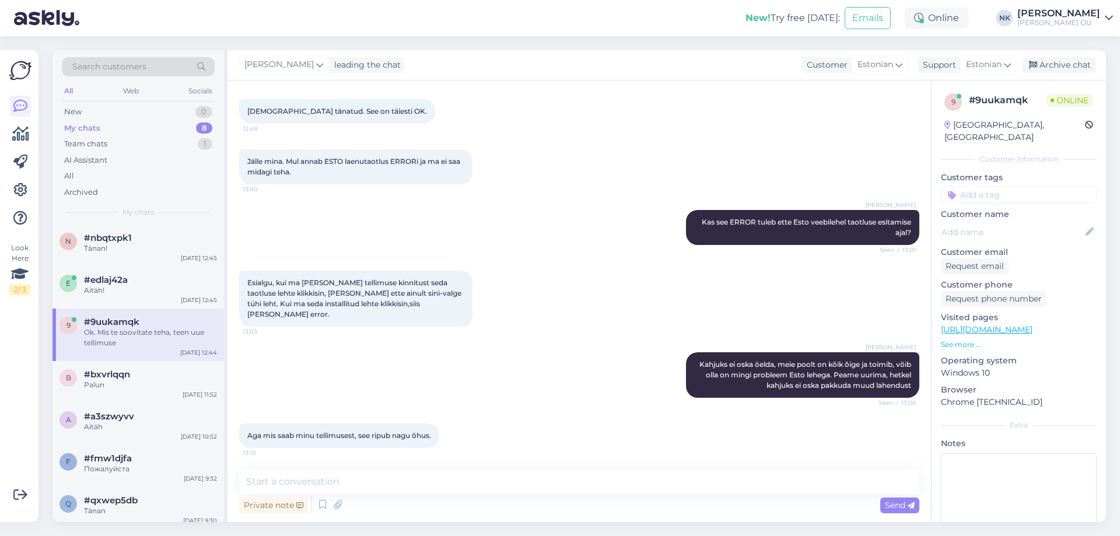
scroll to position [510, 0]
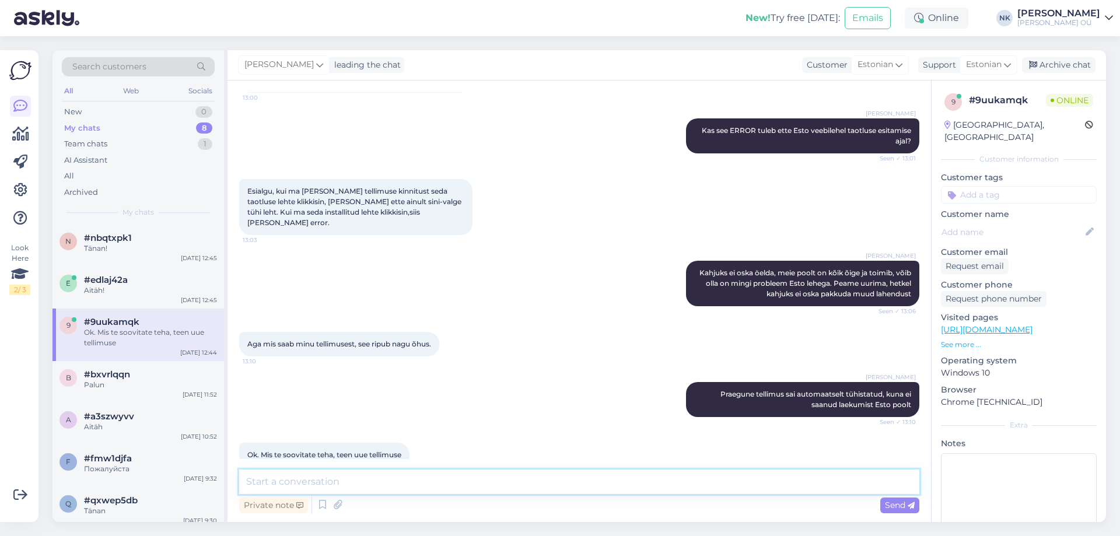
click at [376, 485] on textarea at bounding box center [579, 481] width 680 height 24
type textarea "Kontrollisime, kõik peaks toimima meie poolt. Palun proovige uuesti"
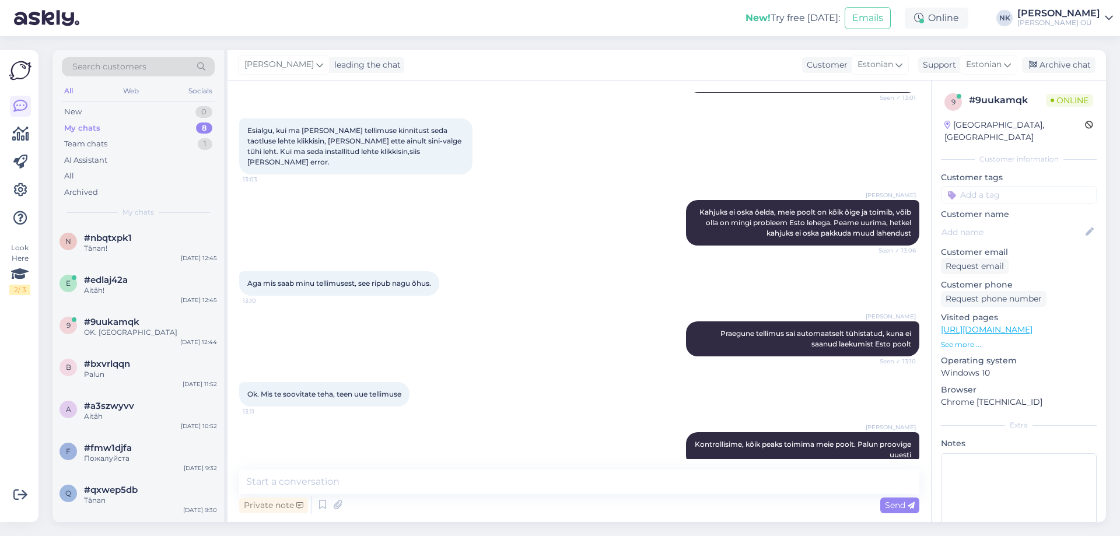
scroll to position [0, 0]
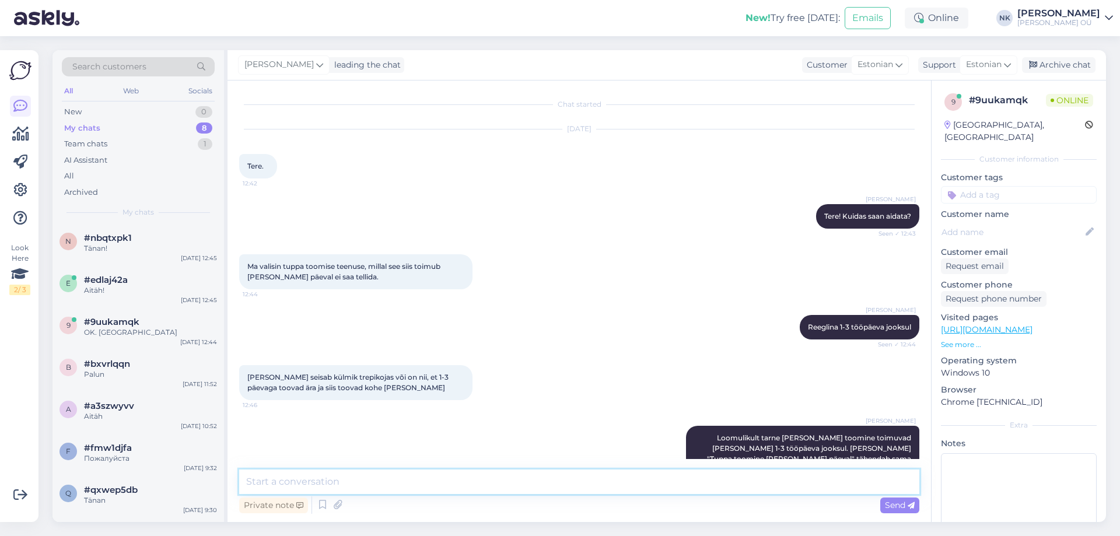
click at [323, 479] on textarea at bounding box center [579, 481] width 680 height 24
type textarea "Palun"
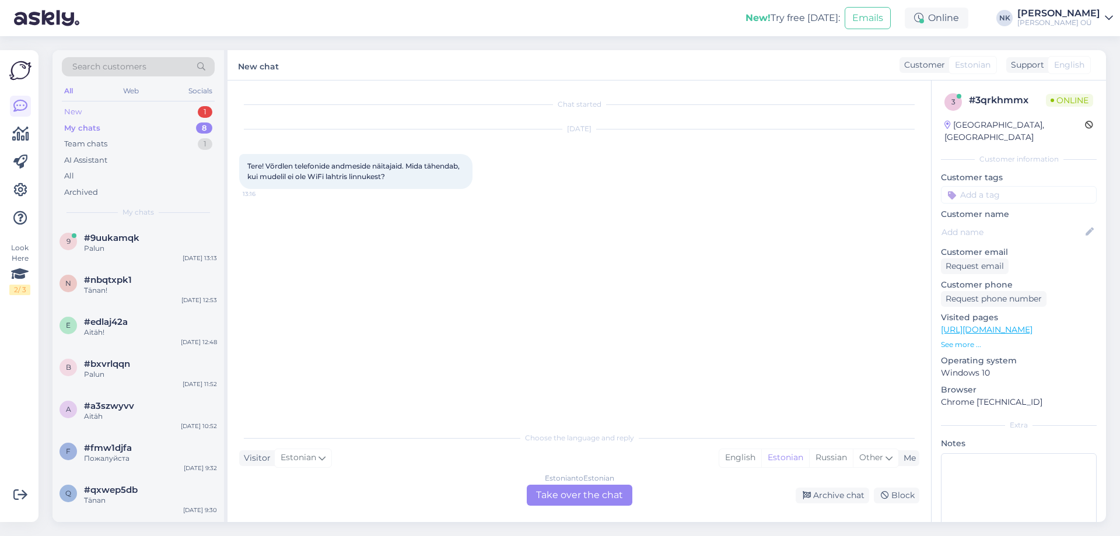
click at [171, 118] on div "New 1" at bounding box center [138, 112] width 153 height 16
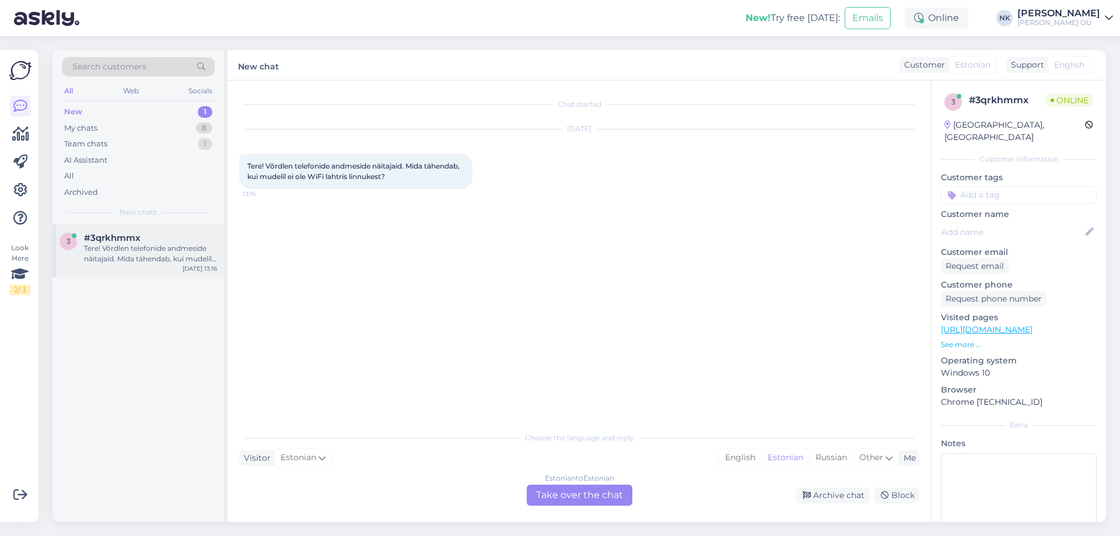
click at [169, 232] on div "3 #3qrkhmmx Tere! Võrdlen telefonide andmeside näitajaid. Mida tähendab, kui mu…" at bounding box center [137, 251] width 171 height 52
click at [997, 324] on link "[URL][DOMAIN_NAME]" at bounding box center [987, 329] width 92 height 10
click at [567, 497] on div "Estonian to Estonian Take over the chat" at bounding box center [580, 495] width 106 height 21
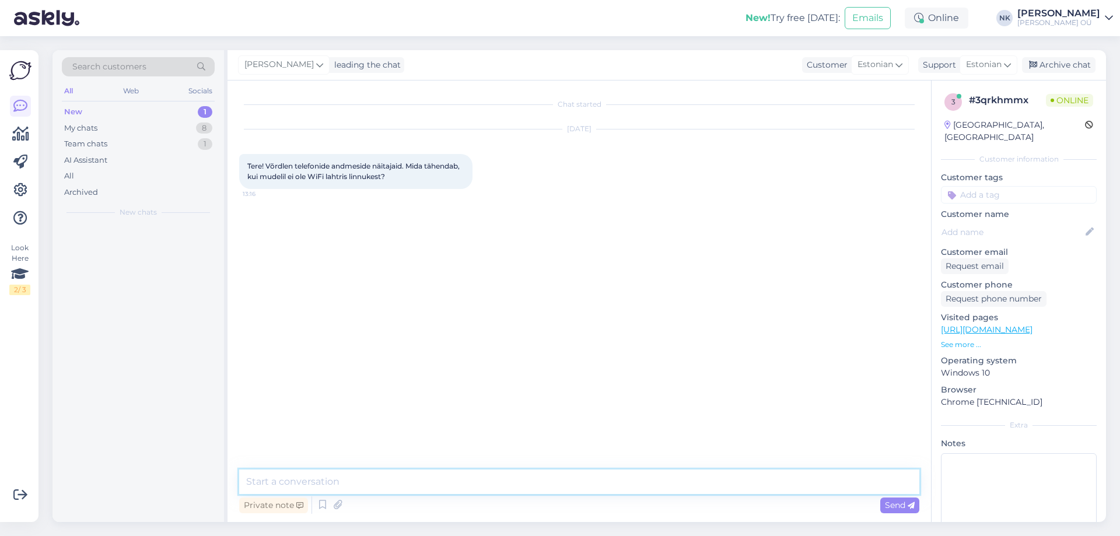
click at [534, 483] on textarea at bounding box center [579, 481] width 680 height 24
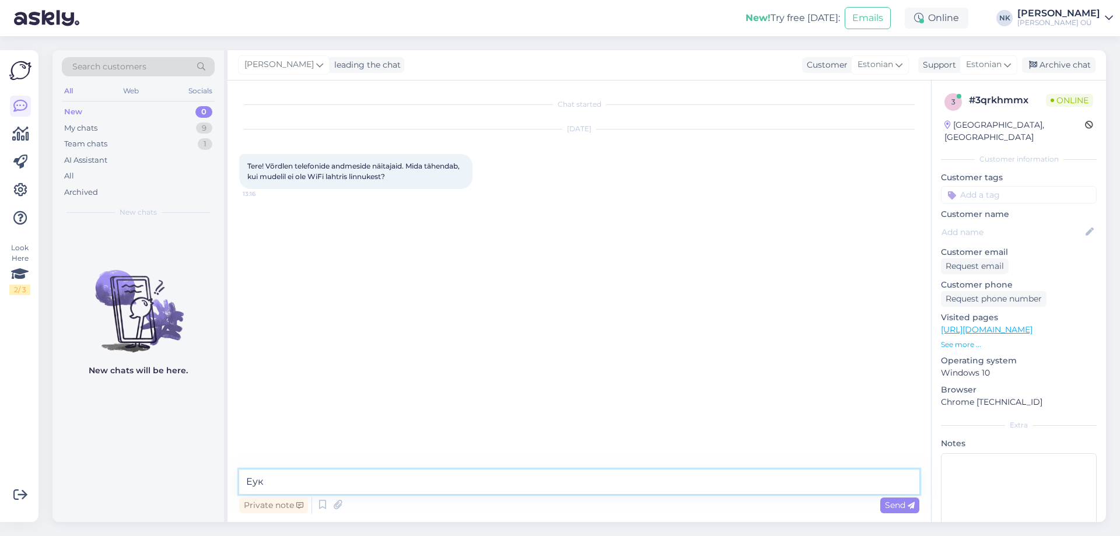
click at [534, 483] on textarea "Еук" at bounding box center [579, 481] width 680 height 24
drag, startPoint x: 576, startPoint y: 486, endPoint x: 523, endPoint y: 493, distance: 52.9
click at [523, 493] on textarea "Tere! Arvatavasti see näitaja ei ole andmebaasis täpsustatud, kuid" at bounding box center [579, 481] width 680 height 24
drag, startPoint x: 787, startPoint y: 489, endPoint x: 529, endPoint y: 485, distance: 257.8
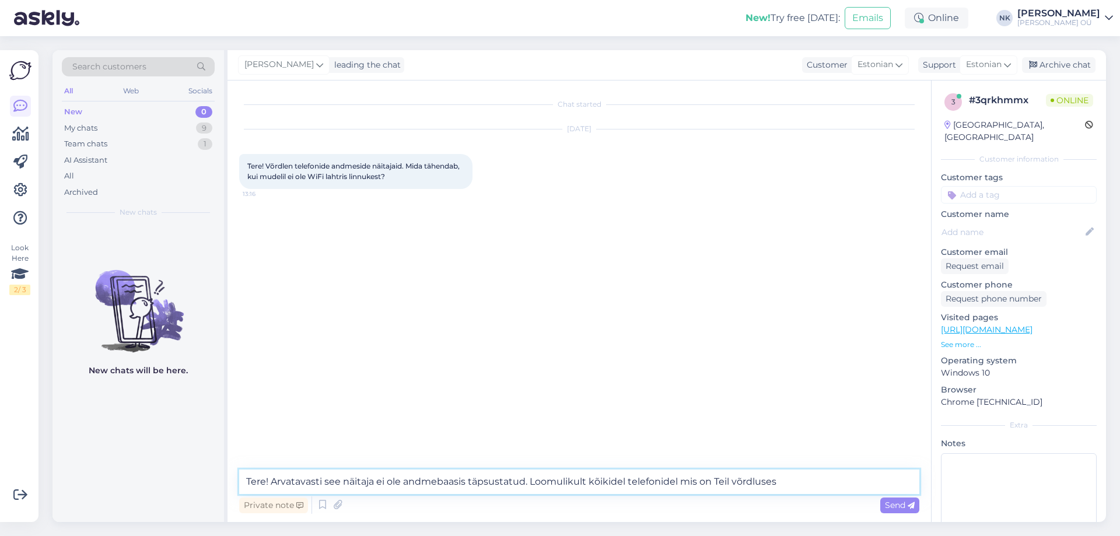
click at [529, 485] on textarea "Tere! Arvatavasti see näitaja ei ole andmebaasis täpsustatud. Loomulikult kõiki…" at bounding box center [579, 481] width 680 height 24
click at [522, 480] on textarea "Tere! Arvatavasti see näitaja ei ole andmebaasis täpsustatud. Aga kui tegemist …" at bounding box center [579, 481] width 680 height 24
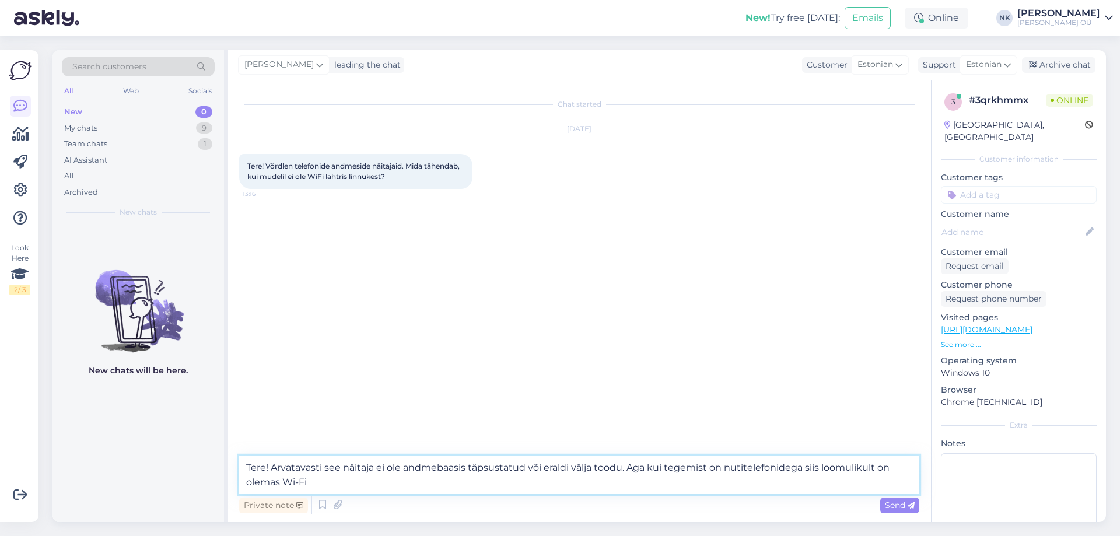
type textarea "Tere! Arvatavasti see näitaja ei ole andmebaasis täpsustatud või eraldi välja t…"
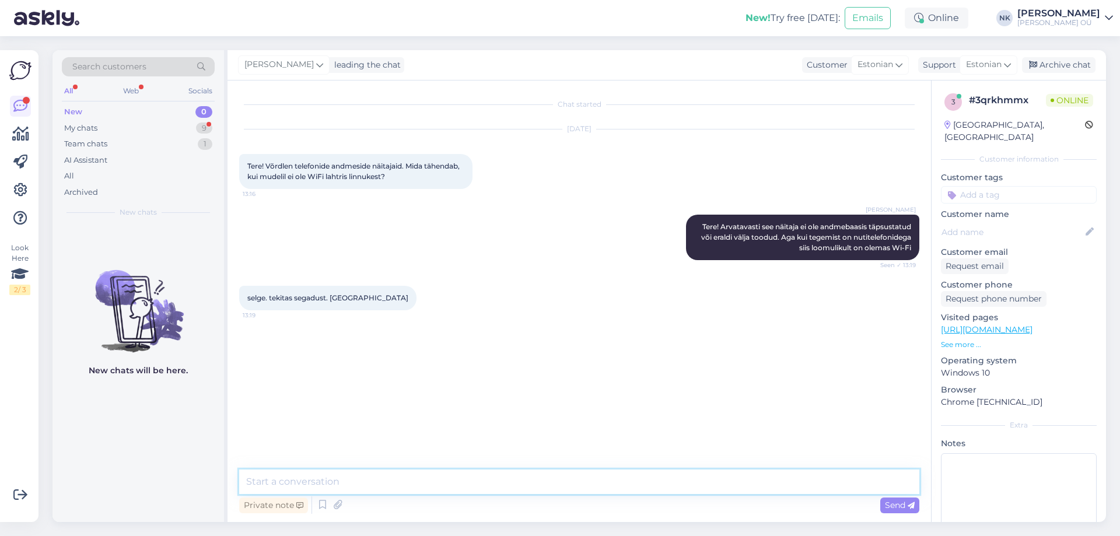
click at [376, 479] on textarea at bounding box center [579, 481] width 680 height 24
type textarea "Palun"
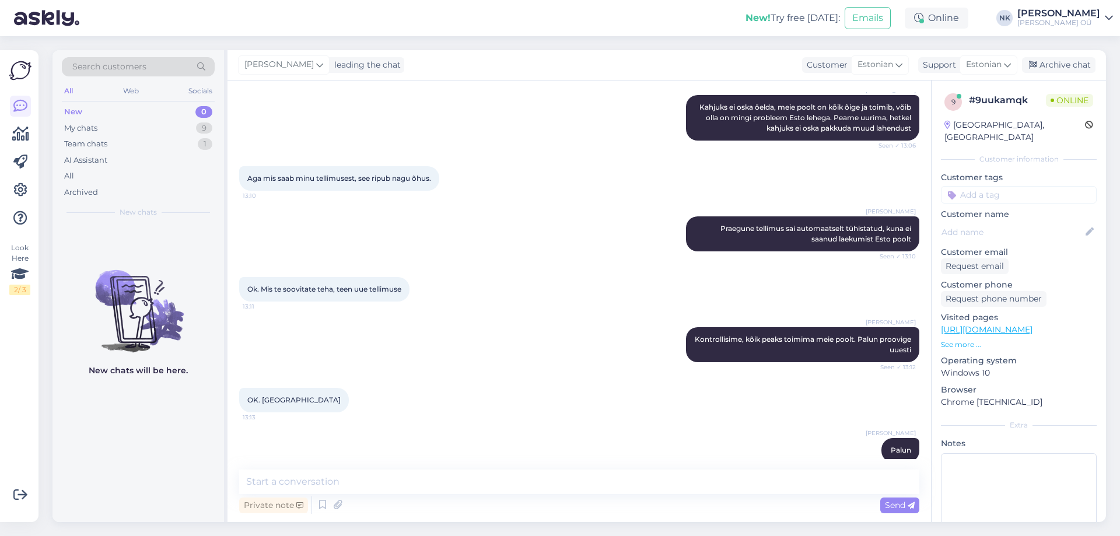
scroll to position [732, 0]
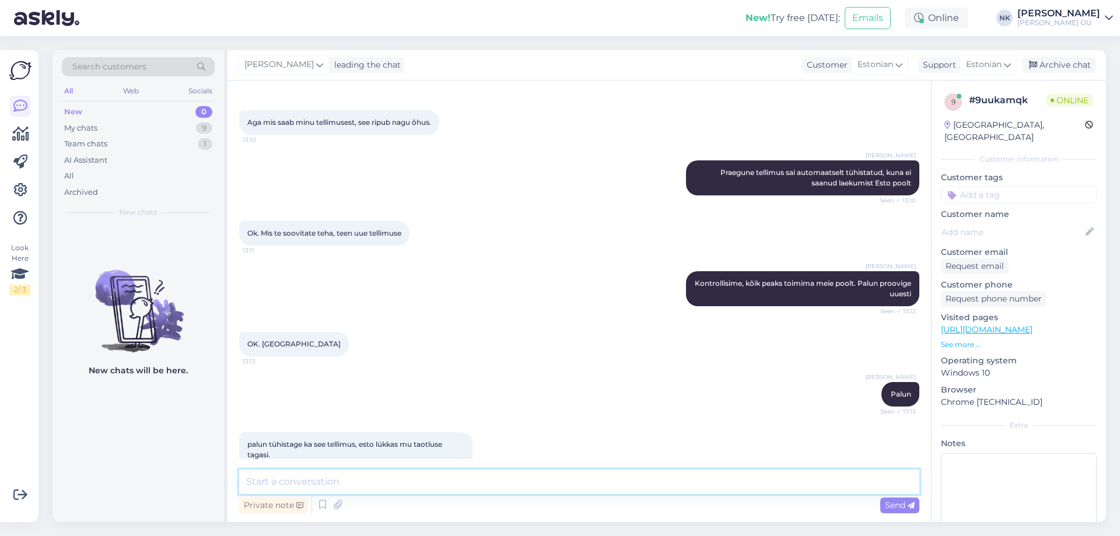
click at [372, 489] on textarea at bounding box center [579, 481] width 680 height 24
click at [374, 490] on textarea at bounding box center [579, 481] width 680 height 24
type textarea "Tellimus on tühistatud"
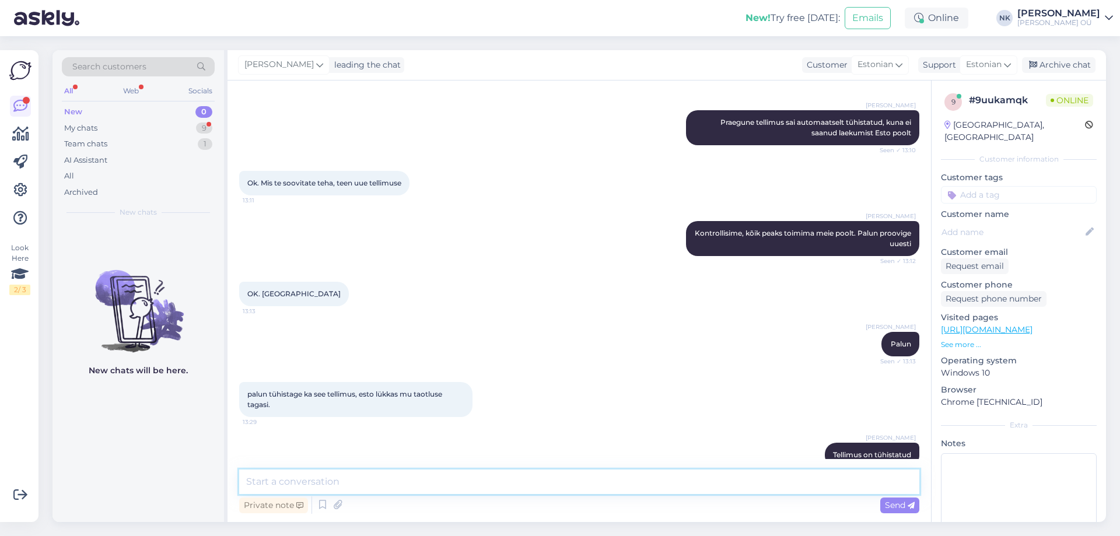
scroll to position [832, 0]
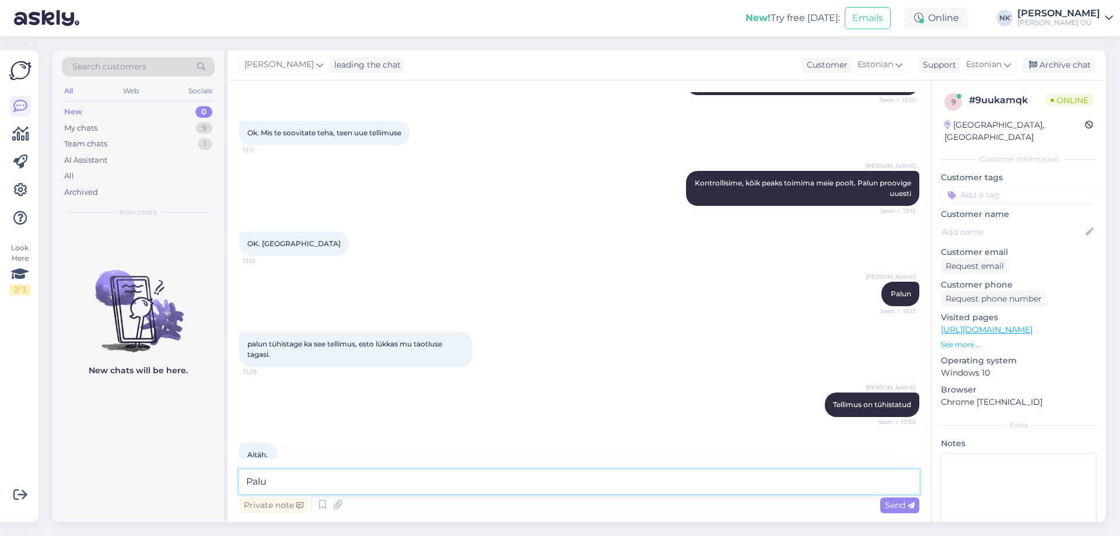
type textarea "Palun"
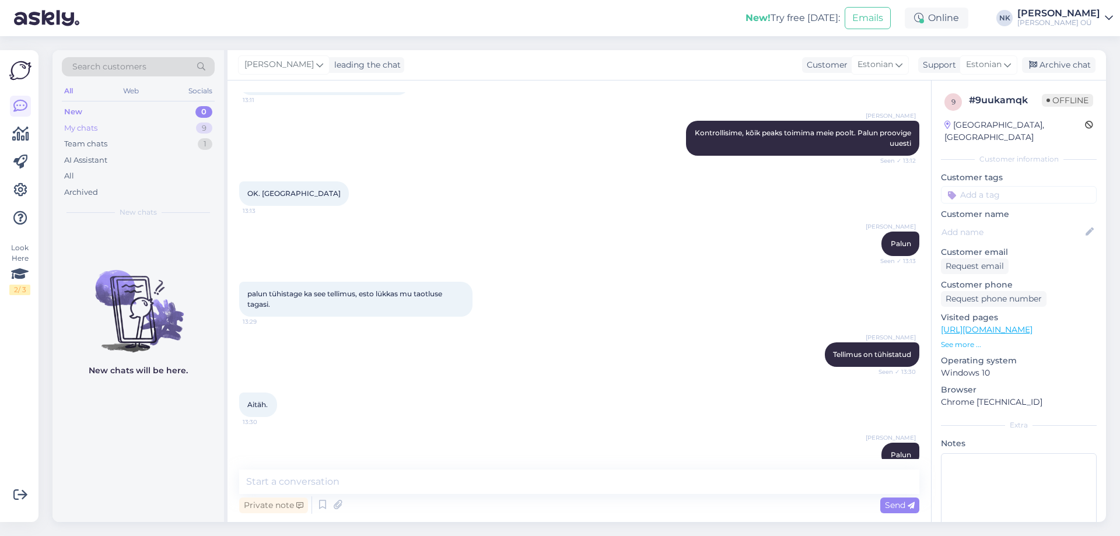
click at [194, 126] on div "My chats 9" at bounding box center [138, 128] width 153 height 16
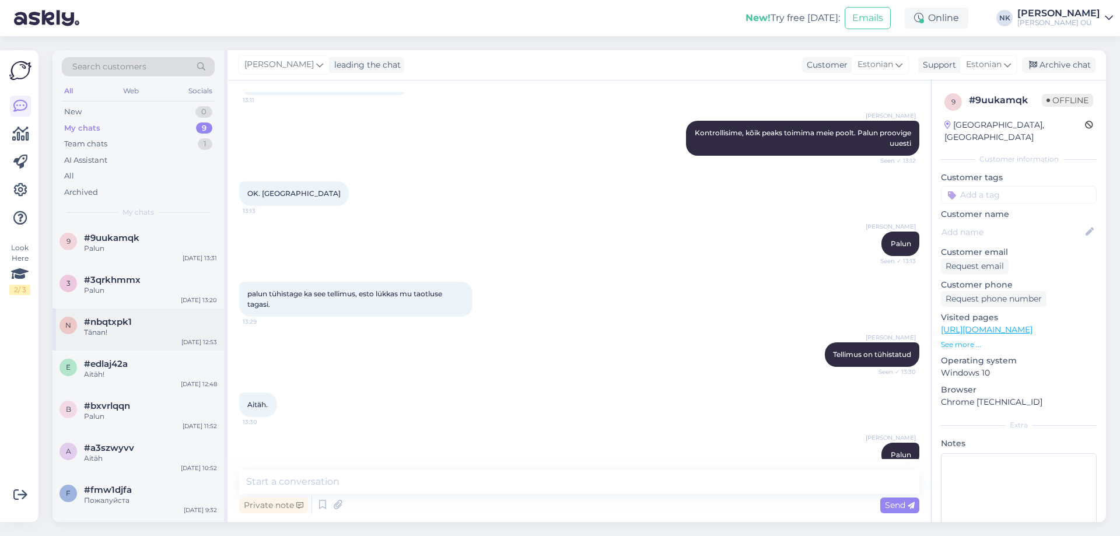
click at [162, 339] on div "n #nbqtxpk1 Tänan! [DATE] 12:53" at bounding box center [137, 329] width 171 height 42
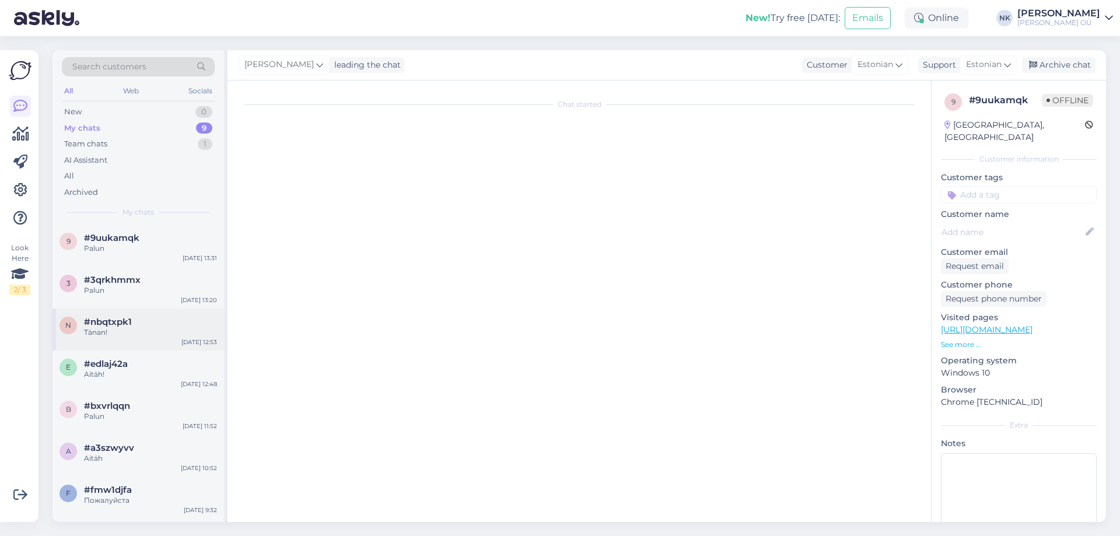
scroll to position [15, 0]
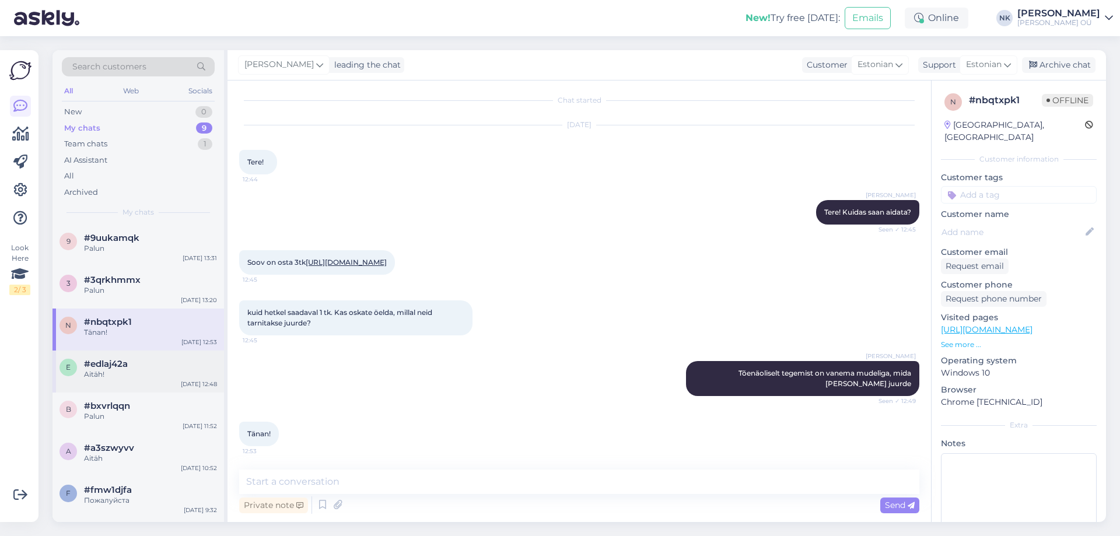
click at [155, 350] on div "e #edlaj42a Aitäh! [DATE] 12:48" at bounding box center [137, 371] width 171 height 42
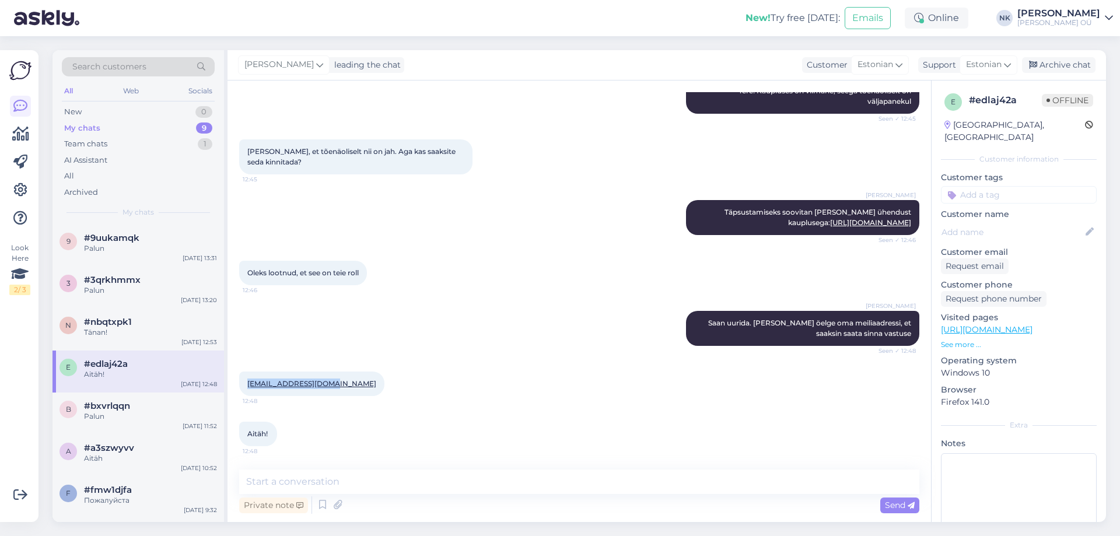
drag, startPoint x: 328, startPoint y: 387, endPoint x: 245, endPoint y: 387, distance: 83.4
click at [245, 387] on div "[EMAIL_ADDRESS][DOMAIN_NAME] 12:48" at bounding box center [311, 383] width 145 height 24
copy link "[EMAIL_ADDRESS][DOMAIN_NAME]"
